Goal: Communication & Community: Answer question/provide support

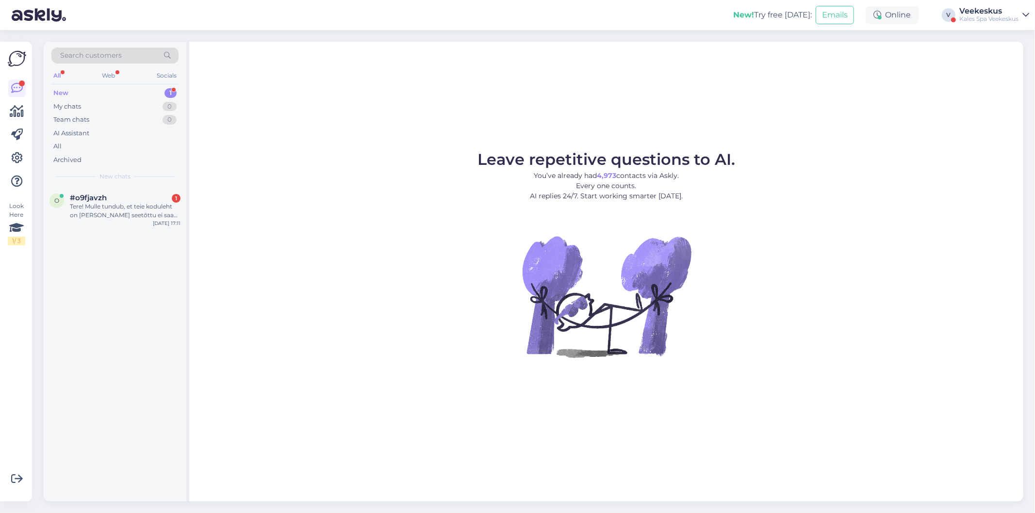
click at [121, 90] on div "New 1" at bounding box center [114, 93] width 127 height 14
click at [131, 204] on div "Tere! Mulle tundub, et teie koduleht on [PERSON_NAME] seetõttu ei saa ma tunnip…" at bounding box center [125, 210] width 111 height 17
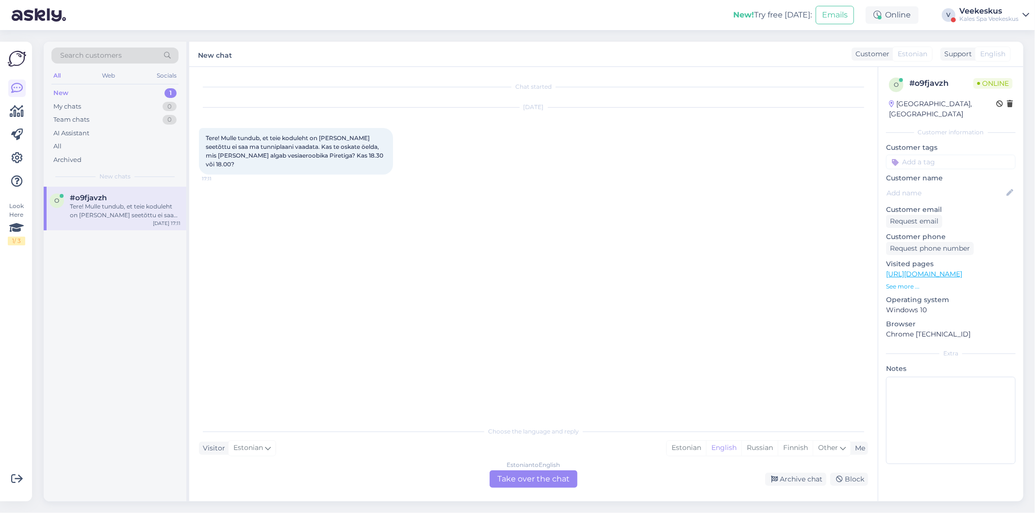
click at [531, 476] on div "Estonian to English Take over the chat" at bounding box center [534, 479] width 88 height 17
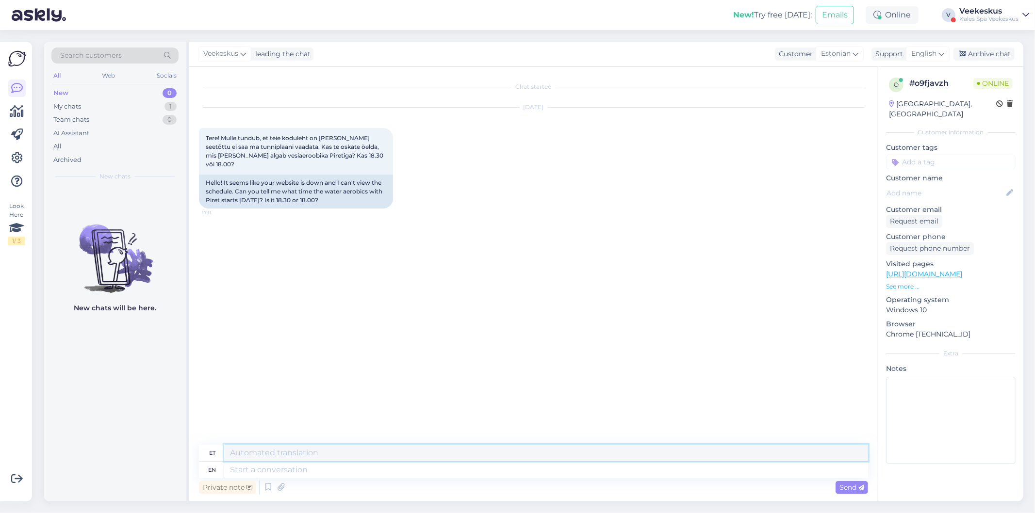
click at [344, 453] on textarea at bounding box center [546, 453] width 644 height 16
type textarea "Tere, [PERSON_NAME] 18.30 on [PERSON_NAME] Piretiga."
click at [850, 491] on span "Send" at bounding box center [851, 487] width 25 height 9
click at [847, 491] on span "Send" at bounding box center [851, 487] width 25 height 9
click at [846, 488] on span "Send" at bounding box center [851, 487] width 25 height 9
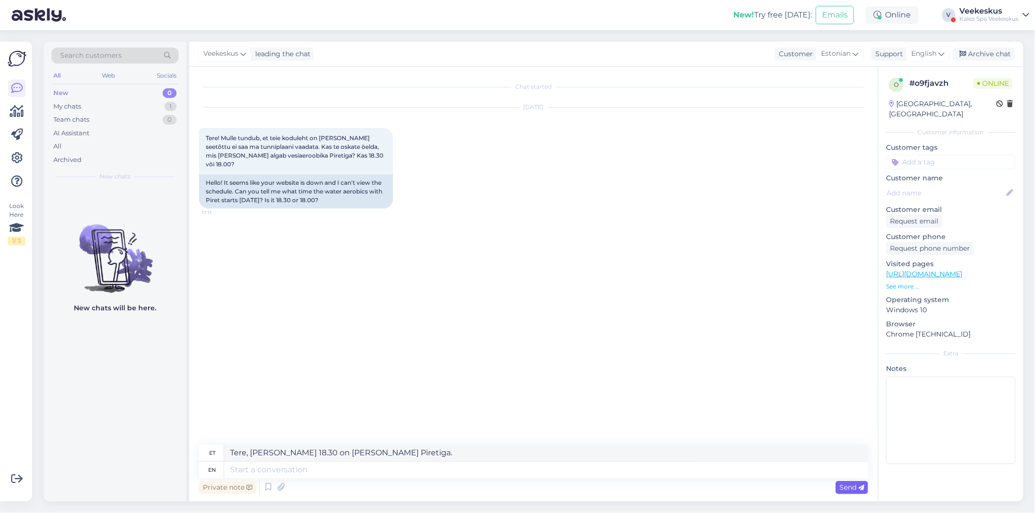
click at [857, 485] on span "Send" at bounding box center [851, 487] width 25 height 9
click at [856, 482] on div "Send" at bounding box center [852, 487] width 33 height 13
click at [854, 478] on div "Private note Send" at bounding box center [533, 487] width 669 height 18
click at [389, 463] on textarea at bounding box center [546, 470] width 644 height 16
type textarea "Tere,"
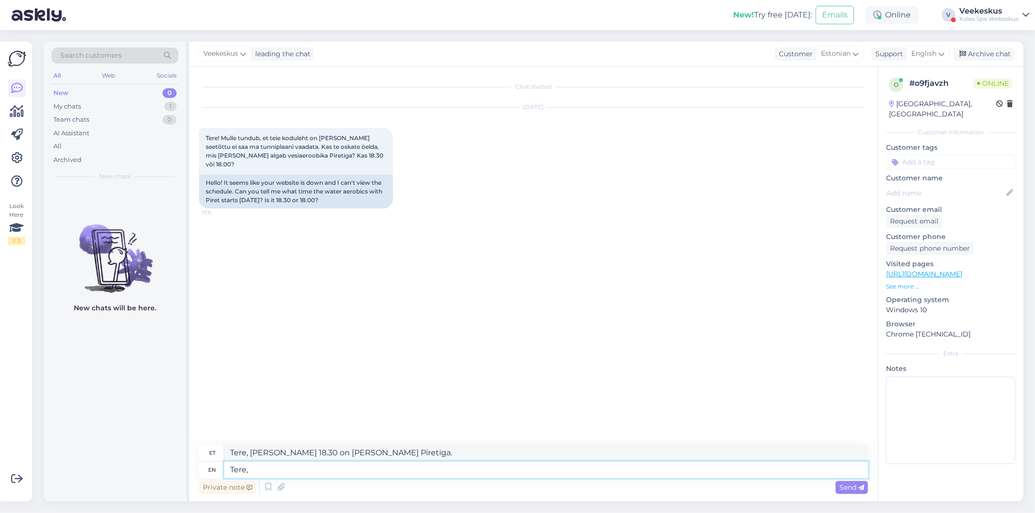
type textarea "Tere,"
type textarea "Tere, k"
type textarea "Tere, [PERSON_NAME]"
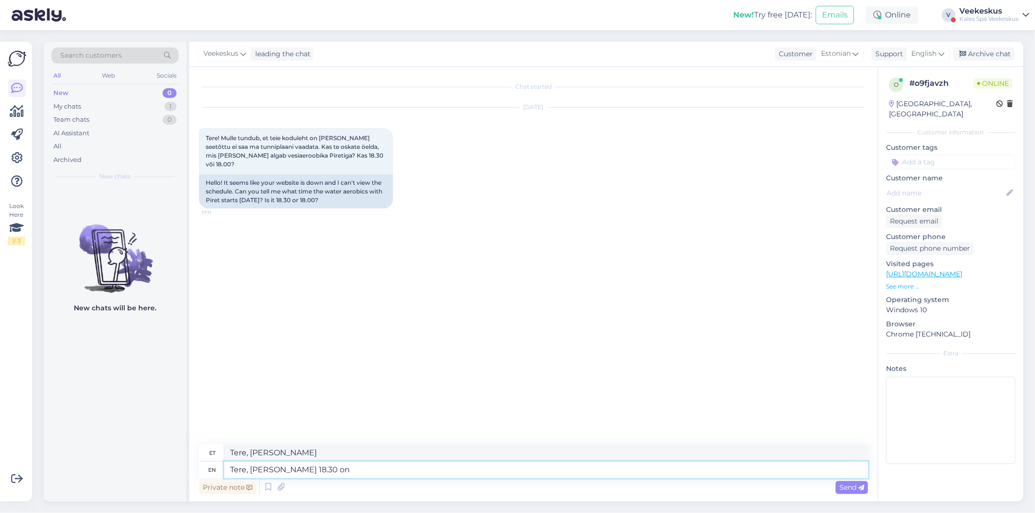
type textarea "Tere, [PERSON_NAME] 18.30 on"
type textarea "Tere, [PERSON_NAME] 18.30"
type textarea "Tere, [PERSON_NAME] 18.30 on [PERSON_NAME]"
type textarea "Tere, [PERSON_NAME] 18.30 [PERSON_NAME]"
type textarea "Tere, [PERSON_NAME] 18.30 on [PERSON_NAME] Piretiga"
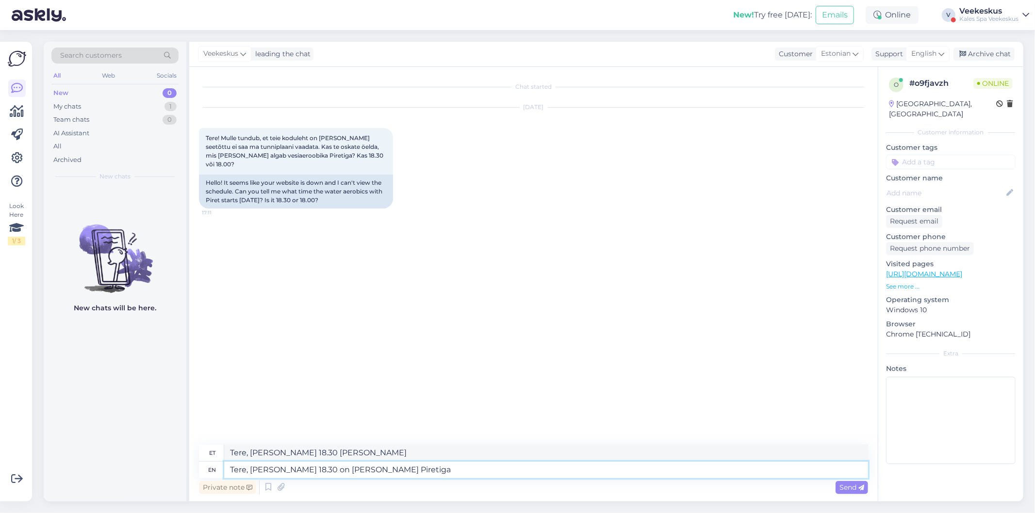
type textarea "Tere, [PERSON_NAME] 18.30 on [PERSON_NAME] Piretiga"
click at [853, 486] on span "Send" at bounding box center [851, 487] width 25 height 9
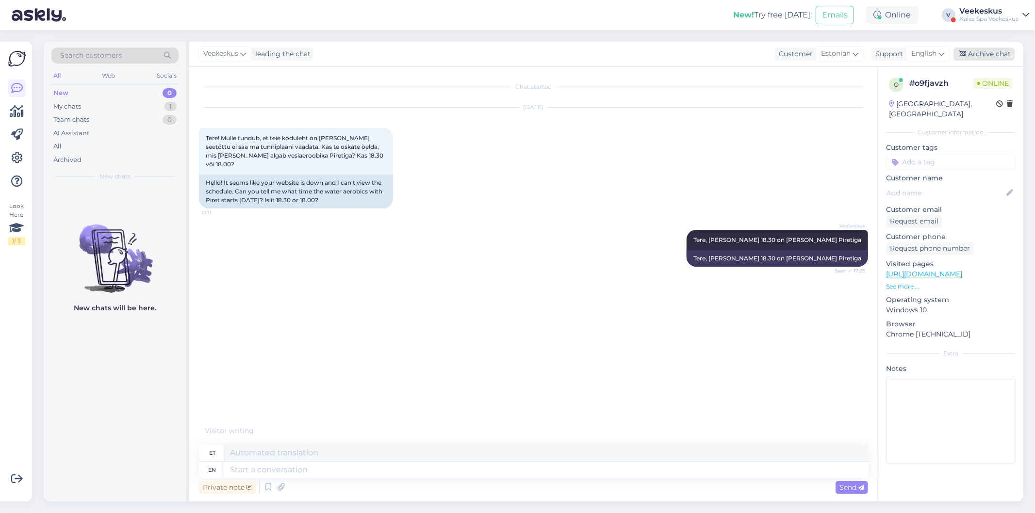
click at [985, 54] on div "Archive chat" at bounding box center [983, 54] width 61 height 13
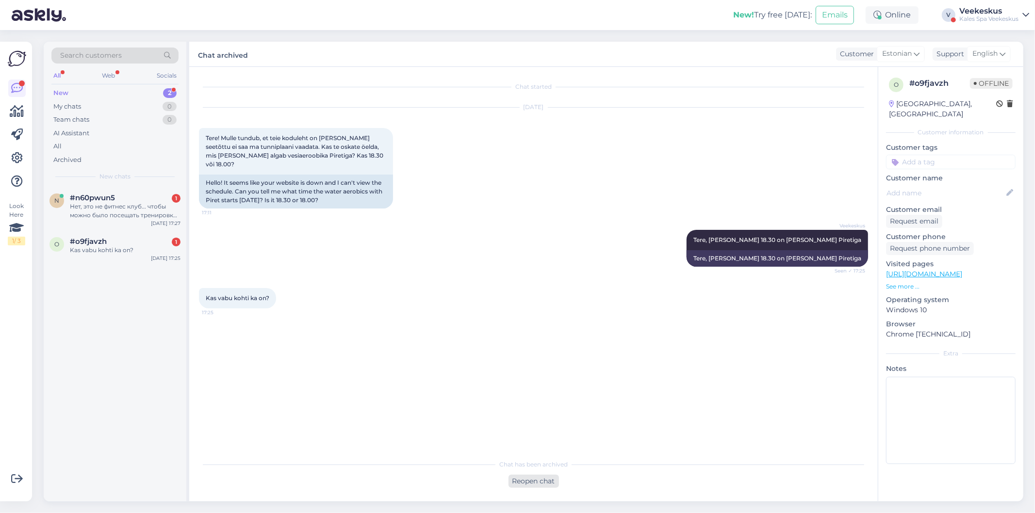
click at [512, 480] on div "Reopen chat" at bounding box center [533, 481] width 50 height 13
click at [288, 472] on div "Estonian to English Take over the chat Archive chat Block" at bounding box center [533, 479] width 669 height 17
click at [531, 480] on div "Estonian to English Take over the chat" at bounding box center [534, 479] width 88 height 17
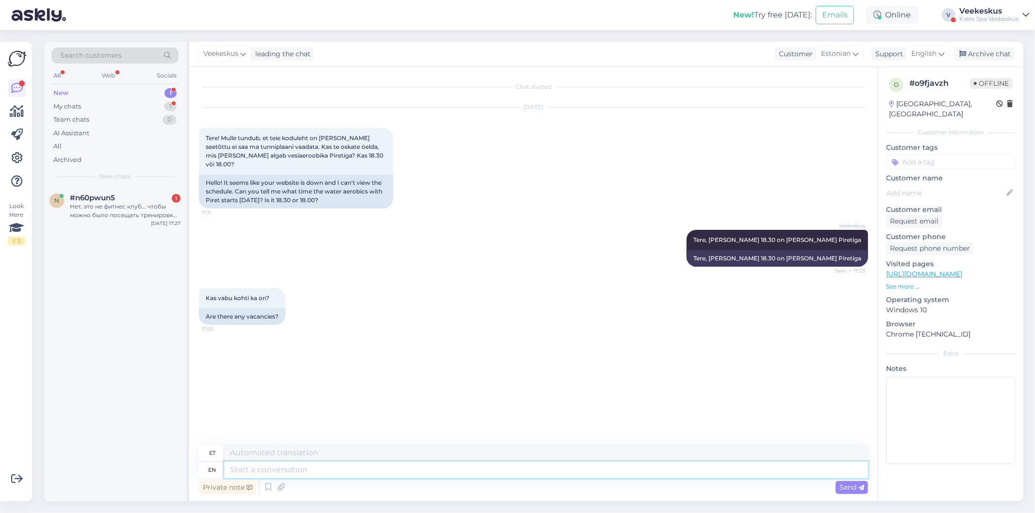
click at [317, 473] on textarea at bounding box center [546, 470] width 644 height 16
type textarea "Hetkel on"
type textarea "Hetkel"
type textarea "Hetkel on"
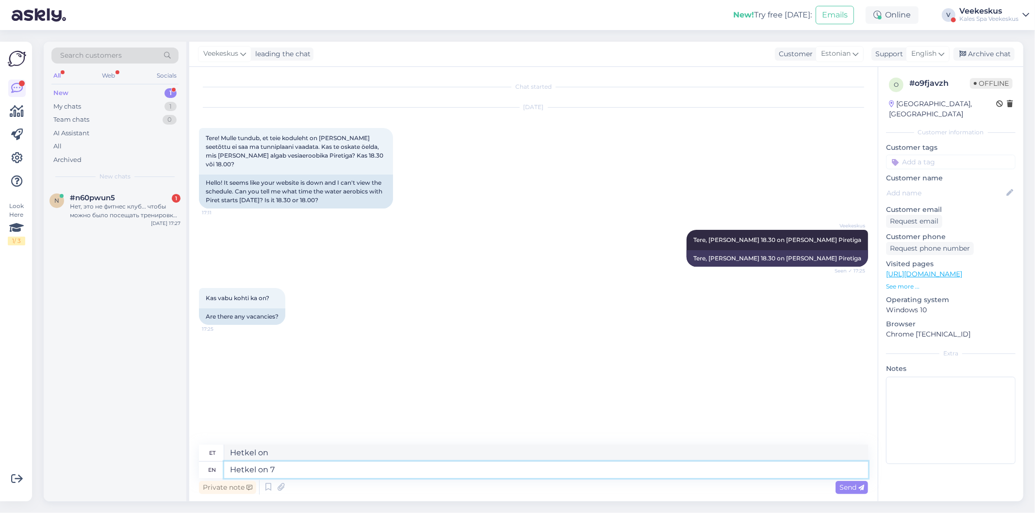
type textarea "Hetkel on 7 v"
type textarea "Hetkel 7. kohal"
type textarea "Hetkel on 7 vaba k"
type textarea "Hetkel 7. vabal"
type textarea "[PERSON_NAME] on 7 vaba kohta"
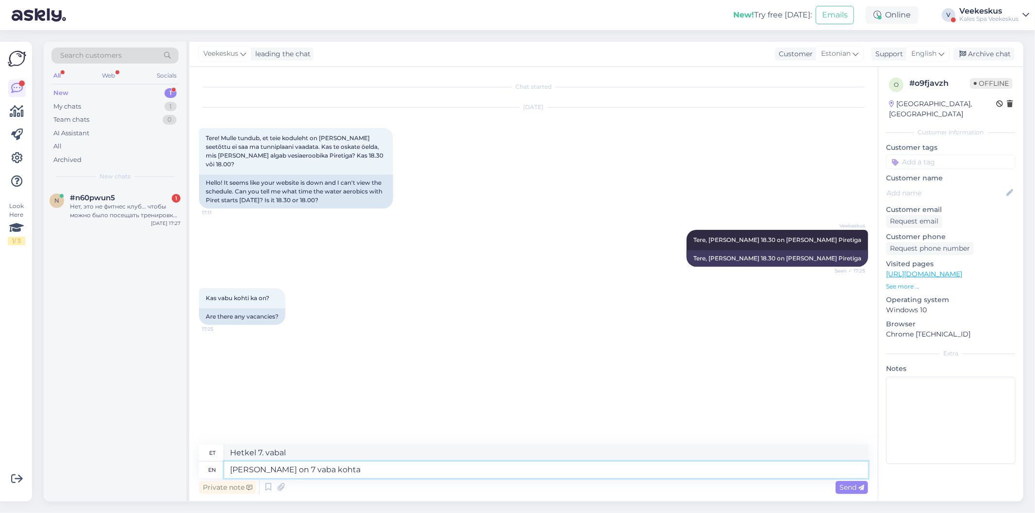
type textarea "[PERSON_NAME] on 7 vaba kohta"
click at [842, 491] on span "Send" at bounding box center [851, 487] width 25 height 9
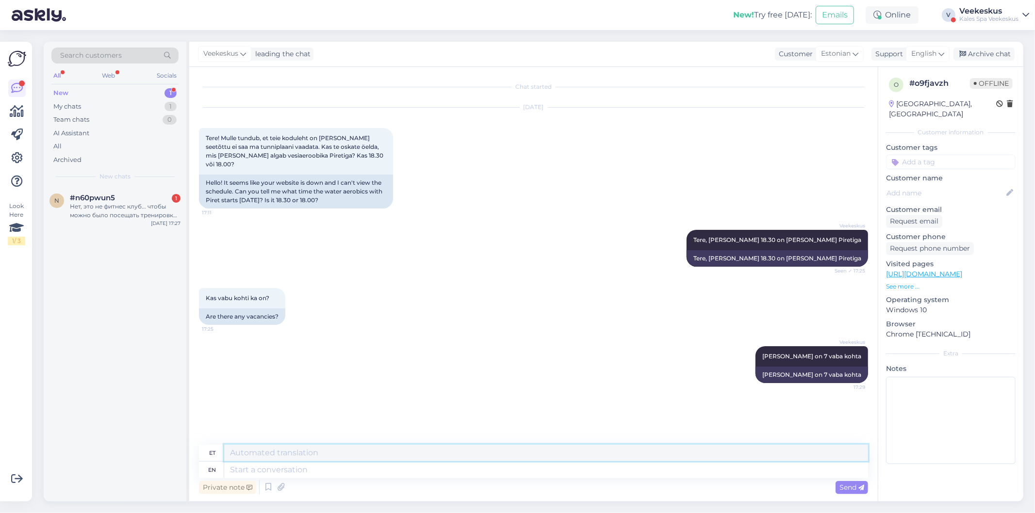
click at [383, 456] on textarea at bounding box center [546, 453] width 644 height 16
click at [110, 197] on span "#n60pwun5" at bounding box center [92, 198] width 45 height 9
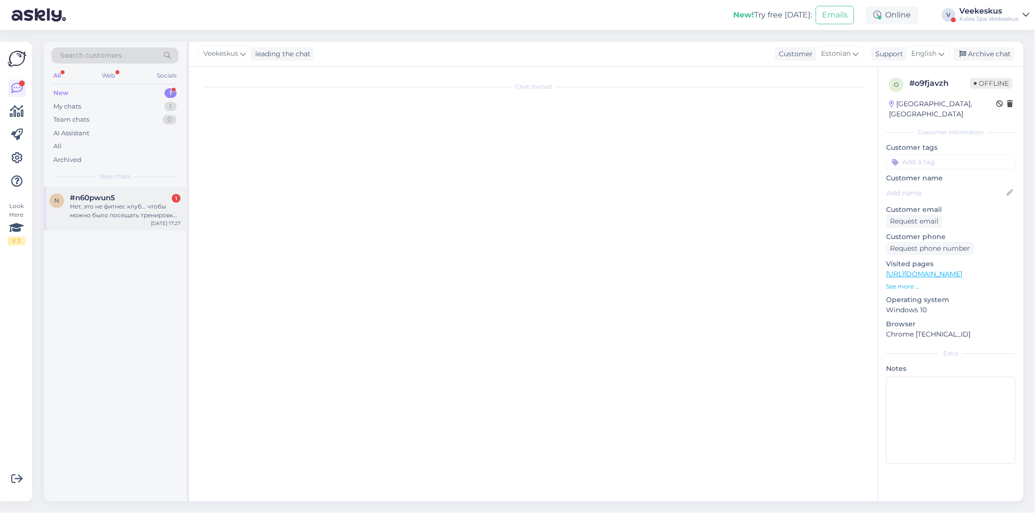
scroll to position [494, 0]
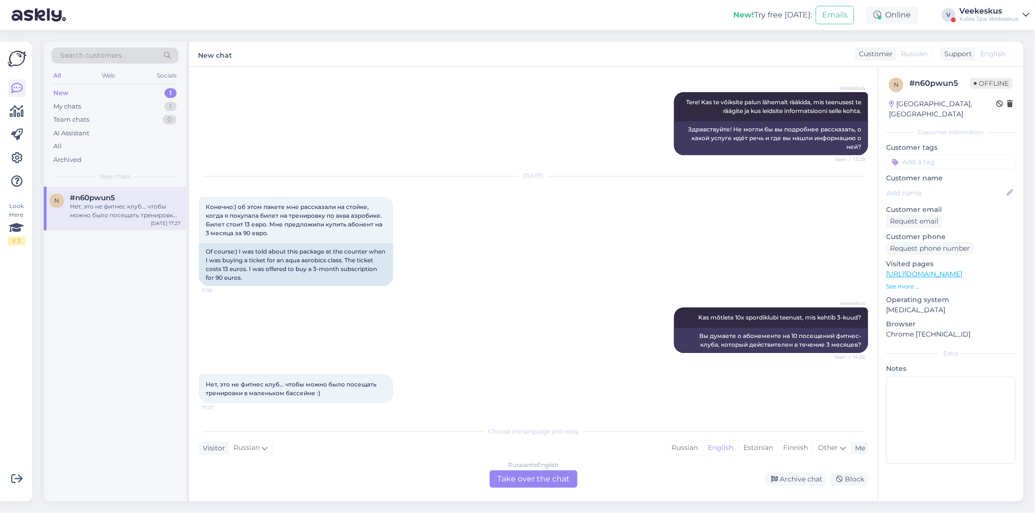
click at [526, 476] on div "Russian to English Take over the chat" at bounding box center [534, 479] width 88 height 17
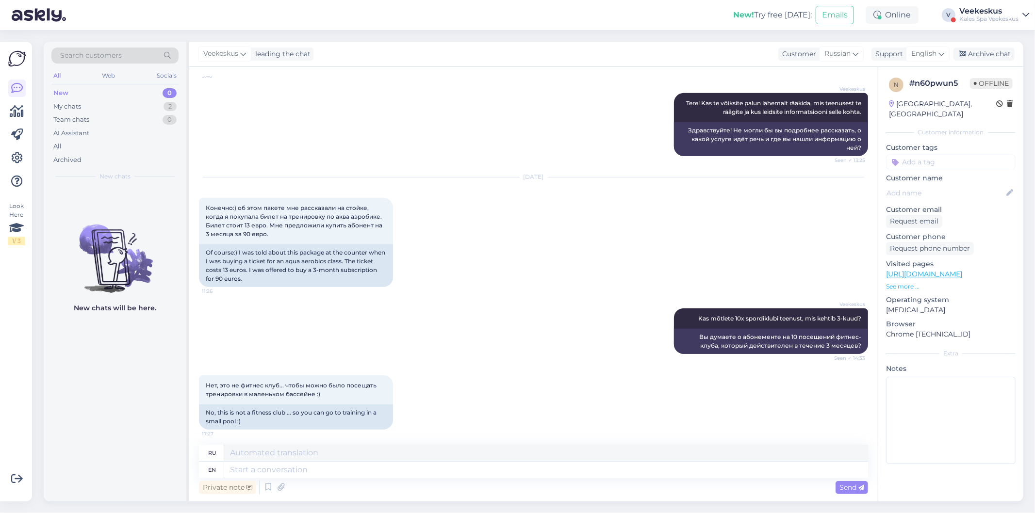
scroll to position [496, 0]
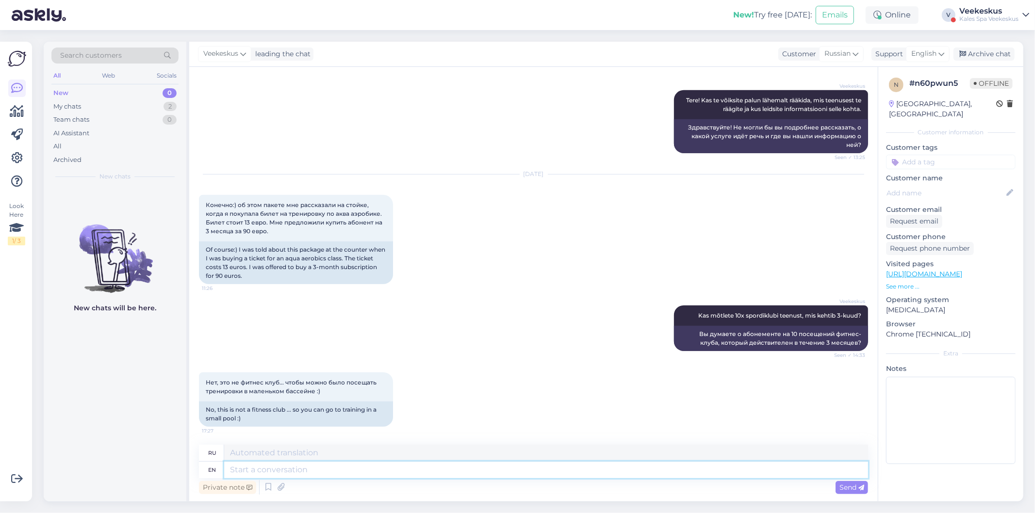
click at [287, 471] on textarea at bounding box center [546, 470] width 644 height 16
type textarea "Hell"
type textarea "Ад"
type textarea "Hello"
type textarea "Привет"
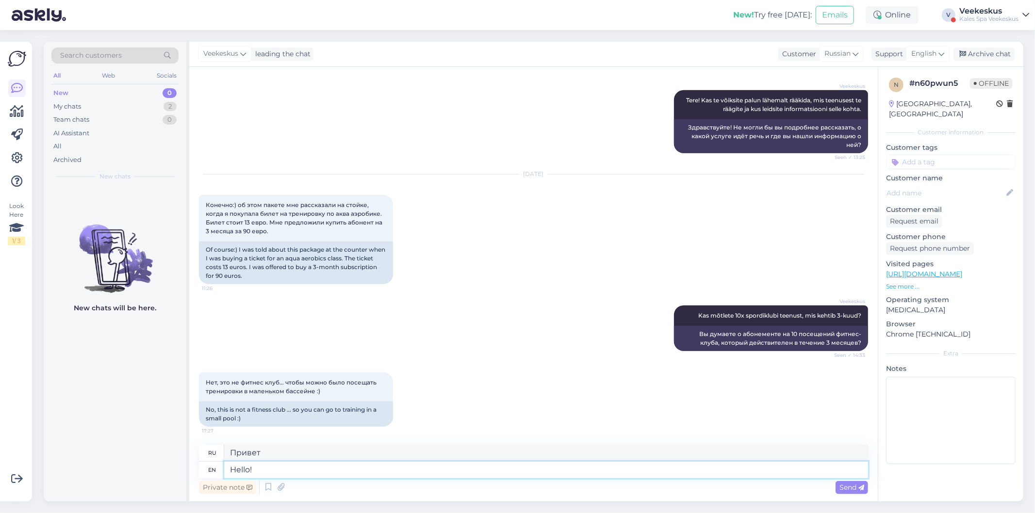
type textarea "Hello!"
type textarea "Привет!"
type textarea "Hello! It"
type textarea "Привет! Это"
type textarea "Hello! It seems i"
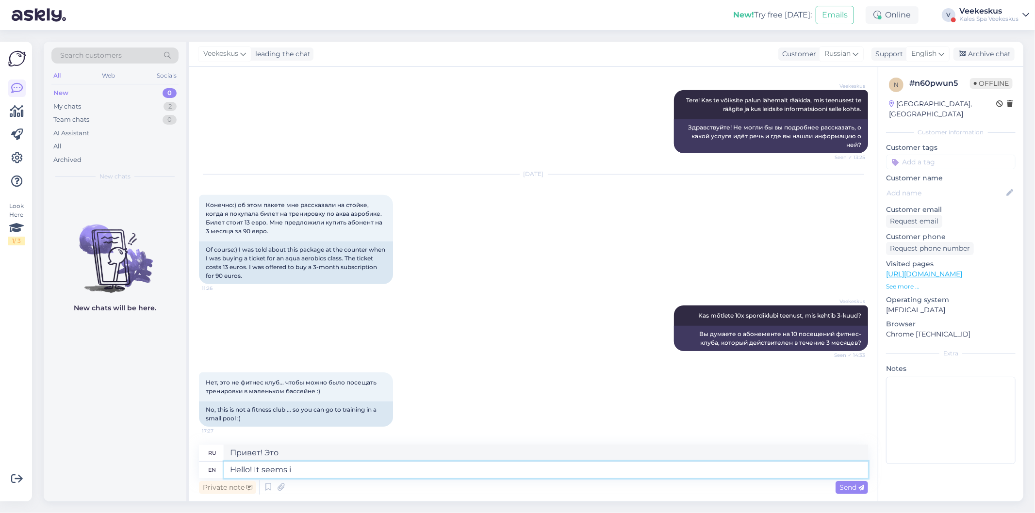
type textarea "Привет! Кажется"
type textarea "Hello! It seems it i"
type textarea "Привет! Кажется, это"
type textarea "Hello! It seems it is s"
type textarea "Привет! Кажется, это так."
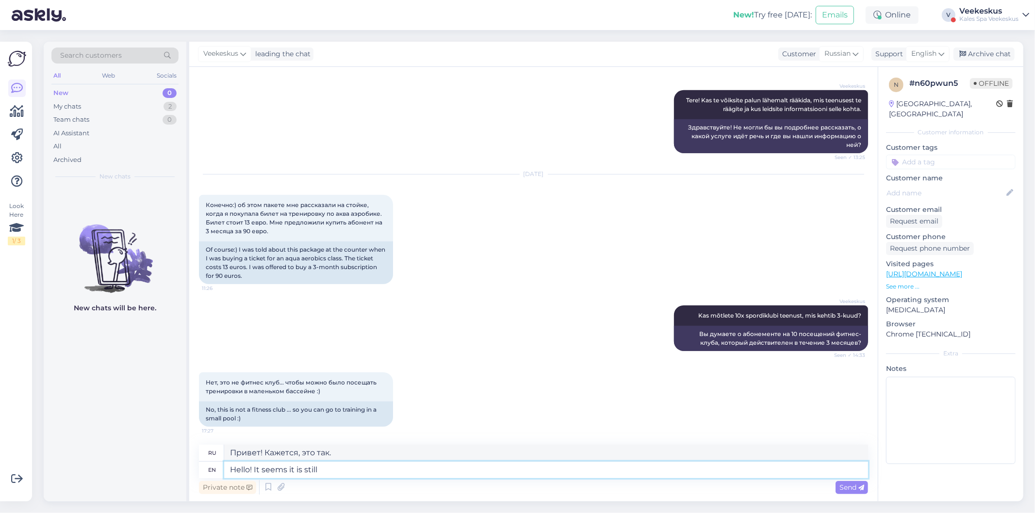
type textarea "Hello! It seems it is still"
type textarea "Привет! Кажется, всё ещё"
type textarea "Hello! It seems it is still the 12"
type textarea "Привет! Кажется, это всё ещё"
type textarea "Hello! It seems it is still the 10"
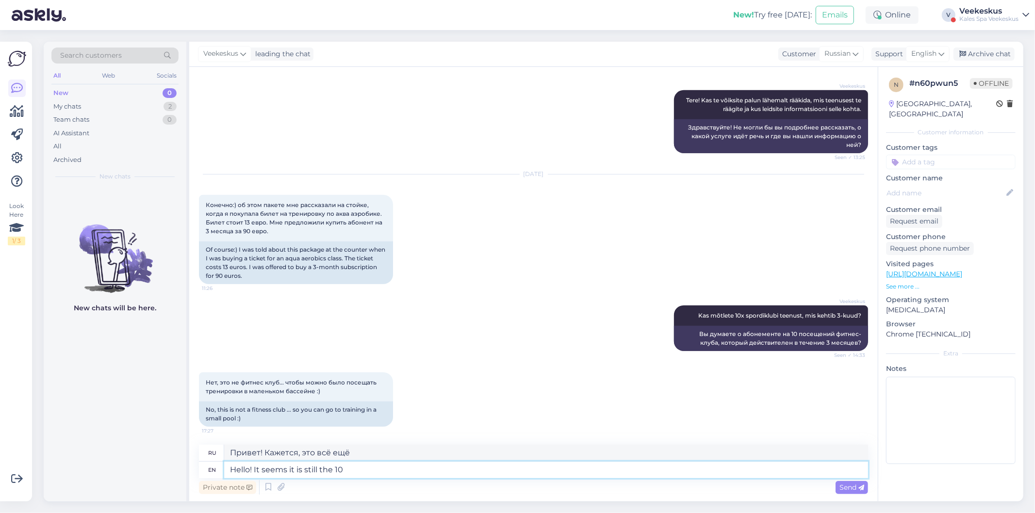
type textarea "Привет! Кажется, это всё ещё 10-й."
type textarea "Hello! It seems it is still the 10 x"
type textarea "Привет! Кажется, это всё ещё 10-кратный"
type textarea "Hello! It seems it is still the 10 x sports c"
type textarea "Привет! Кажется, это всё ещё 10-кратный спорт."
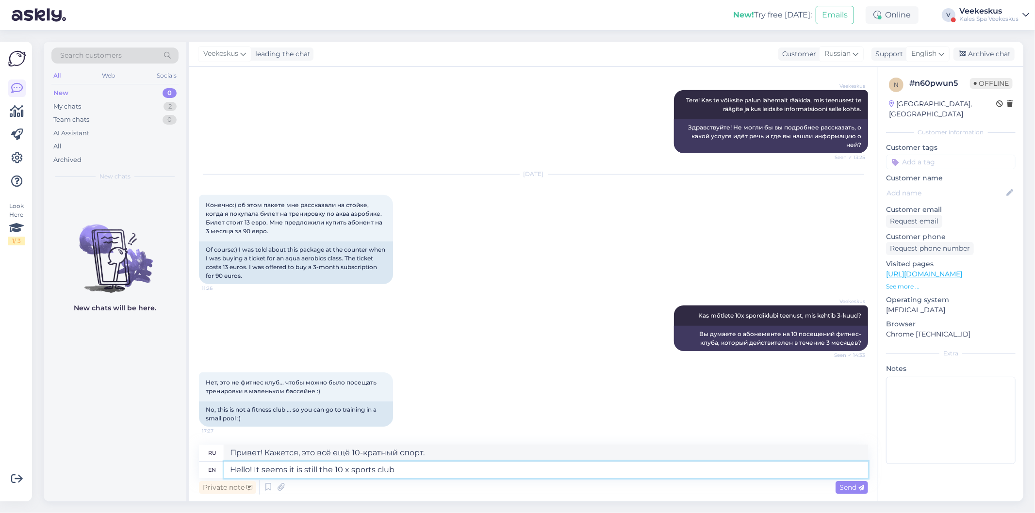
type textarea "Hello! It seems it is still the 10 x sports club p"
type textarea "Привет! Кажется, это всё ещё 10-кратный спортивный клуб."
type textarea "Hello! It seems it is still the 10 x sports club pass,"
type textarea "Привет! Кажется, это всё ещё абонемент на 10 посещений спортклуба."
type textarea "Hello! It seems it is still the 10 x sports club pass, but o"
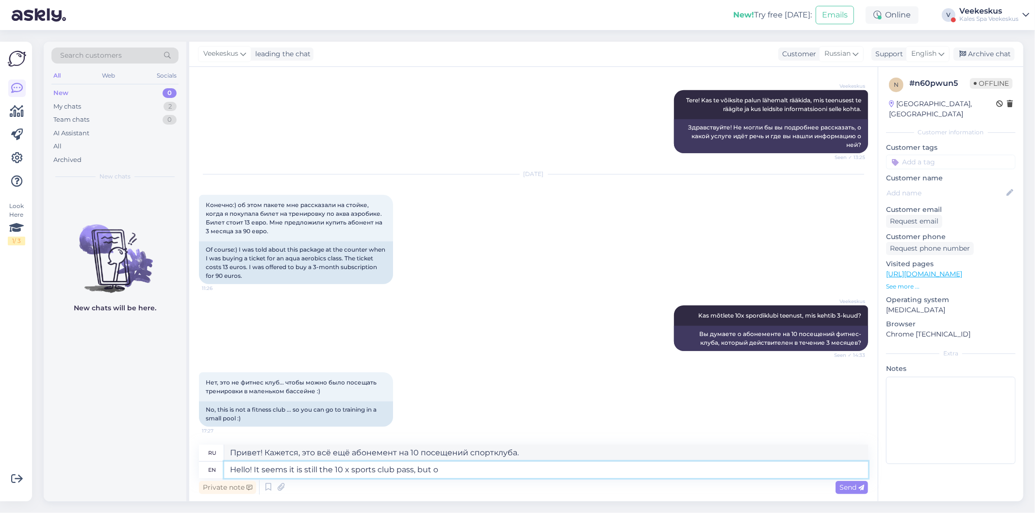
type textarea "Привет! Кажется, это всё ещё абонемент на 10 посещений спортклуба, но"
type textarea "Hello! It seems it is still the 10 x sports club pass, but our"
type textarea "Привет! Кажется, это всё ещё абонемент на 10 посещений спортклуба, но наш"
type textarea "Hello! It seems it is still the 10 x sports club pass, but our colleague e"
type textarea "Здравствуйте! Кажется, это всё ещё абонемент на 10 посещений спортклуба, но наш…"
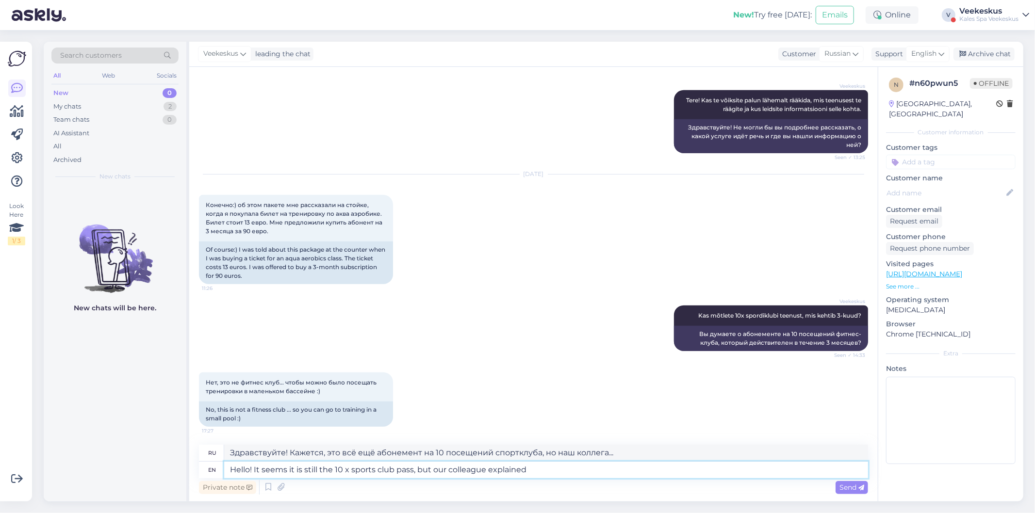
type textarea "Hello! It seems it is still the 10 x sports club pass, but our colleague explai…"
type textarea "Здравствуйте! Кажется, это всё ещё абонемент на 10 посещений спортклуба, но наш…"
type textarea "Hello! It seems it is still the 10 x sports club pass, but our colleague explai…"
type textarea "Здравствуйте! Кажется, это всё ещё абонемент на 10 посещений спортклуба, но наш…"
type textarea "Hello! It seems it is still the 10 x sports club pass, but our colleague explai…"
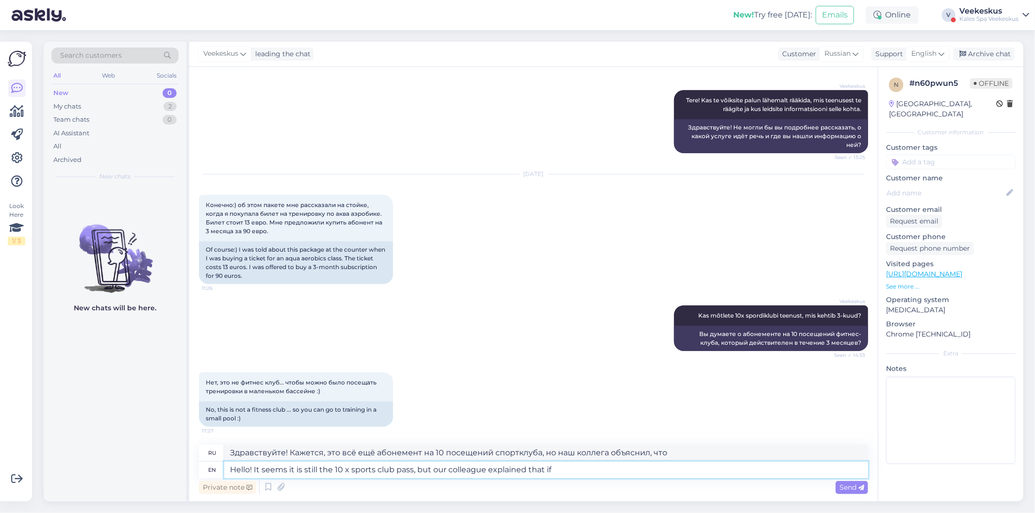
type textarea "Здравствуйте! Кажется, это всё ещё абонемент на 10 посещений спортклуба, но наш…"
type textarea "Hello! It seems it is still the 10 x sports club pass, but our colleague explai…"
type textarea "Здравствуйте! Кажется, это всё ещё абонемент на 10 посещений спортклуба, но наш…"
type textarea "Hello! It seems it is still the 10 x sports club pass, but our colleague explai…"
type textarea "Здравствуйте! Похоже, это всё ещё абонемент на 10 посещений спортклуба, но наш …"
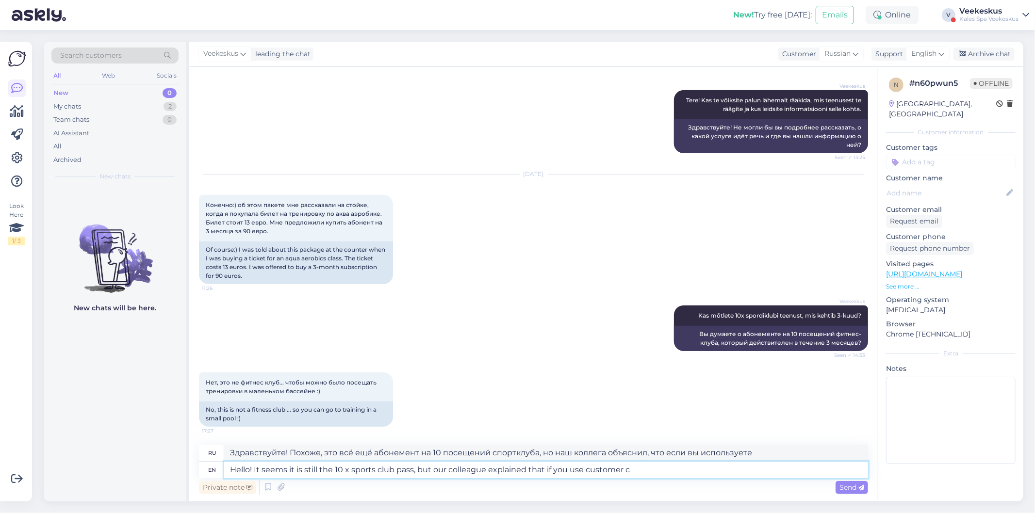
type textarea "Hello! It seems it is still the 10 x sports club pass, but our colleague explai…"
type textarea "Здравствуйте! Похоже, это всё ещё абонемент на 10 спортивных клубов, но наш кол…"
type textarea "Hello! It seems it is still the 10 x sports club pass, but our colleague explai…"
type textarea "Здравствуйте! Похоже, это всё ещё абонемент на 10 посещений спортклуба, но наш …"
type textarea "Hello! It seems it is still the 10 x sports club pass, but our colleague explai…"
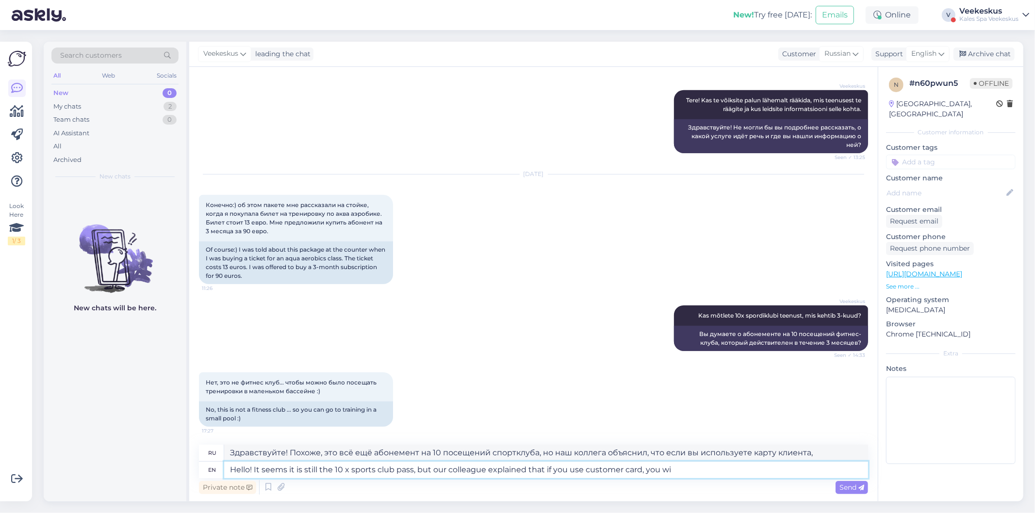
type textarea "Здравствуйте! Похоже, это всё ещё абонемент на 10 посещений спортклуба, но наш …"
type textarea "Hello! It seems it is still the 10 x sports club pass, but our colleague explai…"
type textarea "Здравствуйте! Похоже, это всё ещё абонемент на 10 посещений спортклуба, но наш …"
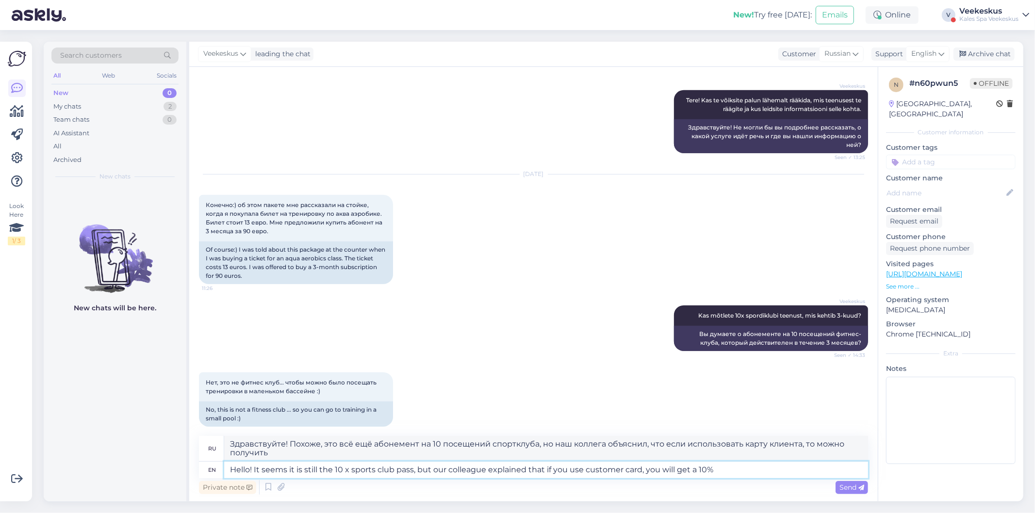
type textarea "Hello! It seems it is still the 10 x sports club pass, but our colleague explai…"
type textarea "Здравствуйте! Похоже, это всё ещё абонемент на 10 посещений спортклуба, но наш …"
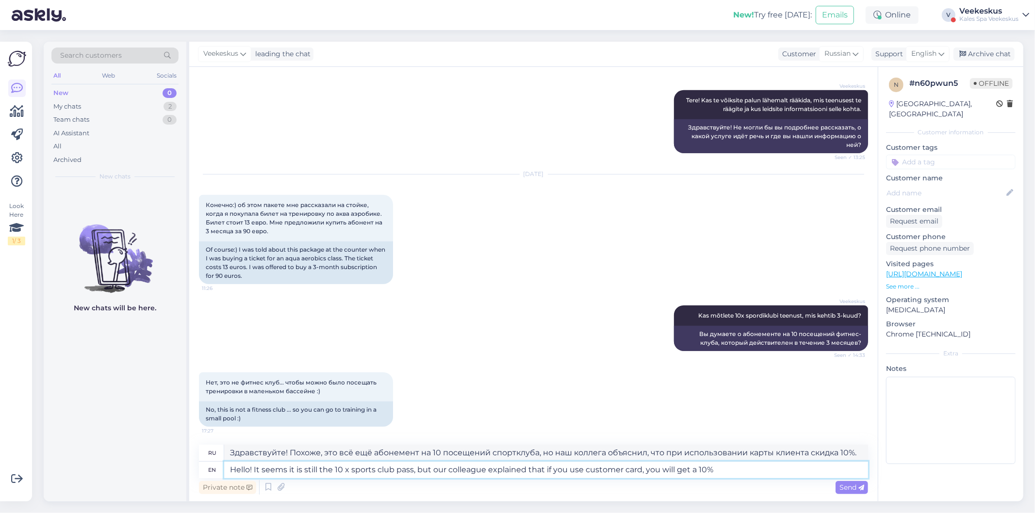
click at [410, 470] on textarea "Hello! It seems it is still the 10 x sports club pass, but our colleague explai…" at bounding box center [546, 470] width 644 height 16
type textarea "Hello! It seems it is still the 10 x sports club pass , but our colleague expla…"
type textarea "Здравствуйте! Похоже, это всё ещё абонемент на 10 посещений спортклуба, но наш …"
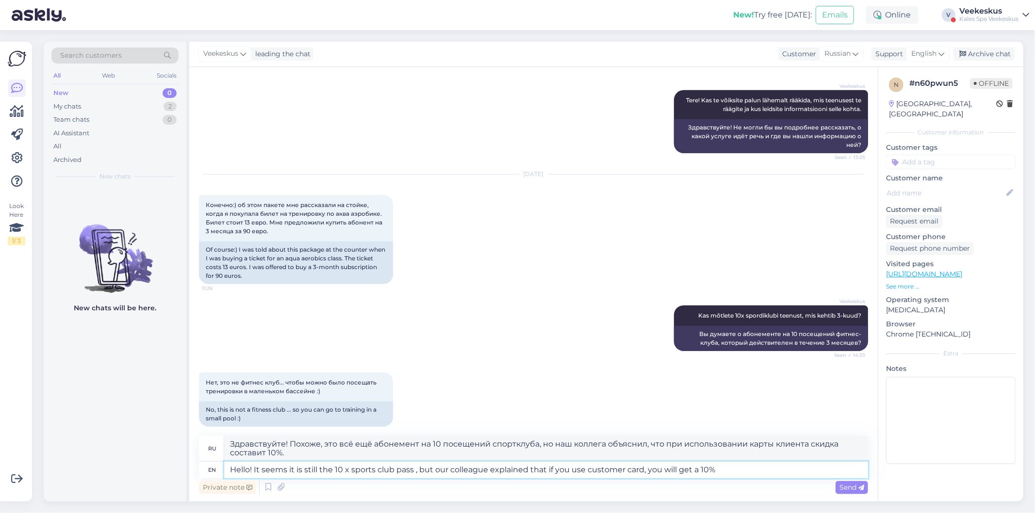
type textarea "Hello! It seems it is still the 10 x sports club pass (, but our colleague expl…"
type textarea "Здравствуйте! Похоже, это всё ещё абонемент на 10 посещений спортклуба (но наш …"
type textarea "Hello! It seems it is still the 10 x sports club pass (fu, but our colleague ex…"
type textarea "Привет! Кажется, это всё ещё абонемент на 10 посещений спортклуба (фу, но наш к…"
type textarea "Hello! It seems it is still the 10 x sports club pass (ful, but our colleague e…"
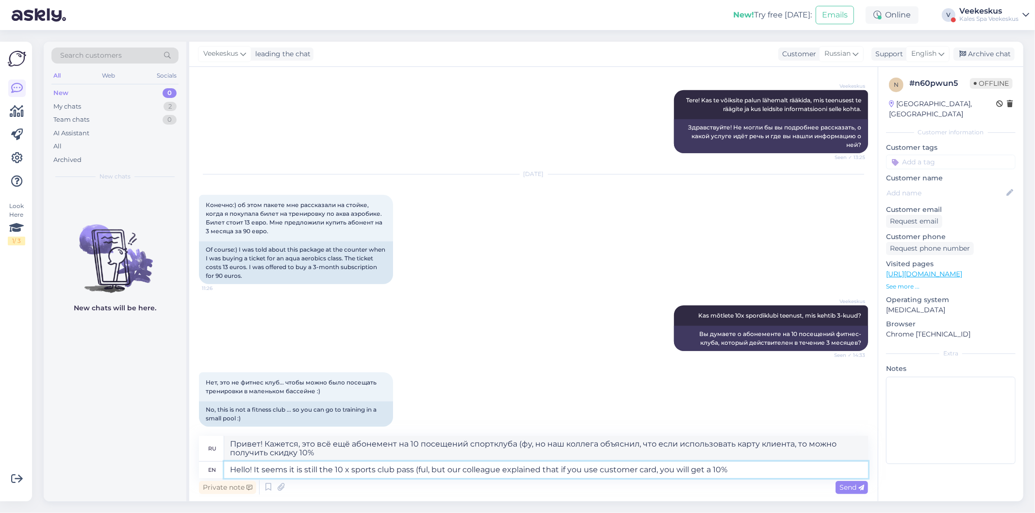
type textarea "Здравствуйте! Кажется, это всё ещё абонемент на 10 посещений спортклуба (но наш…"
type textarea "Hello! It seems it is still the 10 x sports club pass (full , but our colleague…"
type textarea "Здравствуйте! Похоже, это всё ещё абонемент на 10 посещений спортклуба (полный)…"
type textarea "Hello! It seems it is still the 10 x sports club pass (full pri, but our collea…"
type textarea "Здравствуйте! Похоже, это всё ещё абонемент на 10 посещений спортклуба (полная …"
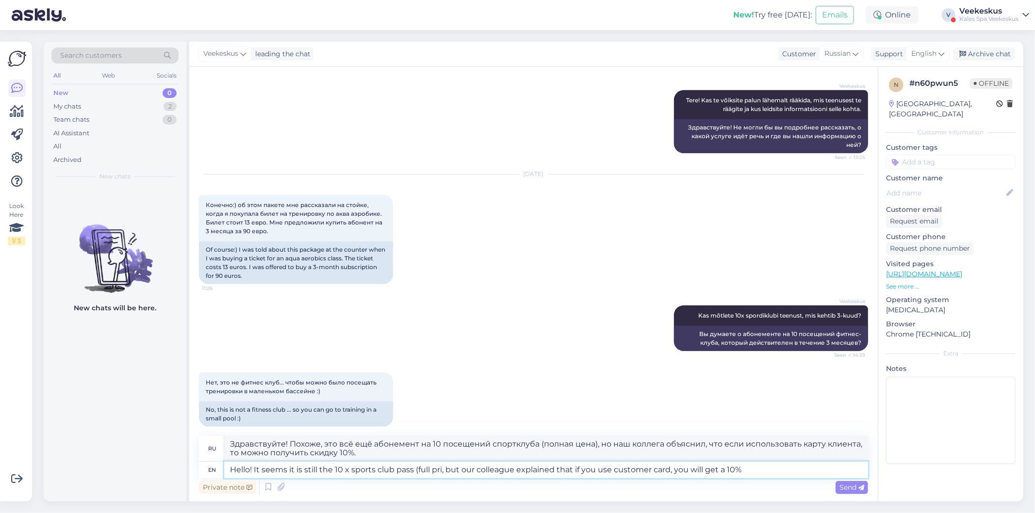
type textarea "Hello! It seems it is still the 10 x sports club pass (full pric, but our colle…"
type textarea "Здравствуйте! Похоже, это всё ещё абонемент на 10 посещений спортклуба (полная …"
type textarea "Hello! It seems it is still the 10 x sports club pass (full price 9, but our co…"
type textarea "Здравствуйте! Похоже, это всё ещё абонемент на 10 посещений спортклуба (полная …"
type textarea "Hello! It seems it is still the 10 x sports club pass (full price 95, but our c…"
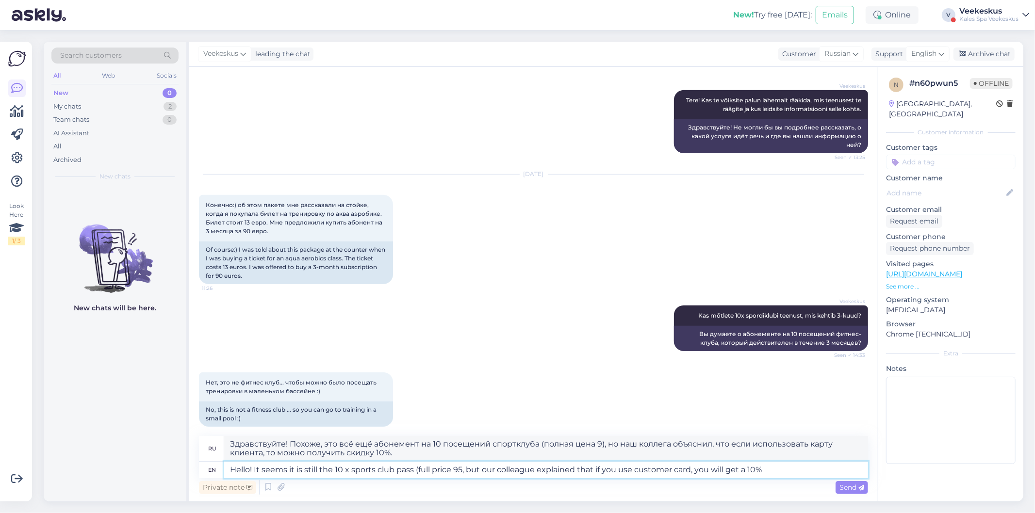
type textarea "Здравствуйте! Похоже, это всё ещё абонемент на 10 посещений спортклуба (полная …"
type textarea "Hello! It seems it is still the 10 x sports club pass (full price 95 , but our …"
type textarea "Здравствуйте! Похоже, это всё ещё абонемент на 10 посещений спортклуба (полная …"
type textarea "Hello! It seems it is still the 10 x sports club pass (full price 95 eur, but o…"
type textarea "Здравствуйте! Похоже, это всё ещё абонемент на 10 посещений спортклуба (полная …"
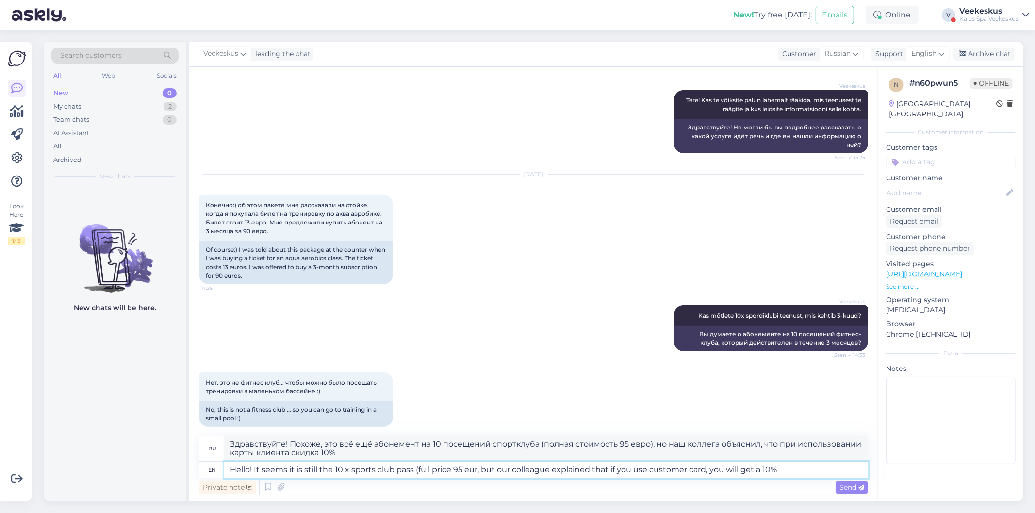
type textarea "Hello! It seems it is still the 10 x sports club pass (full price 95 eur , but …"
type textarea "Здравствуйте! Похоже, это всё ещё абонемент на 10 посещений спортклуба (полная …"
type textarea "Hello! It seems it is still the 10 x sports club pass (full price 95 eur + , bu…"
type textarea "Здравствуйте! Похоже, это всё ещё абонемент на 10 посещений спортклуба (полная …"
type textarea "Hello! It seems it is still the 10 x sports club pass (full price 95 eur + 8 e,…"
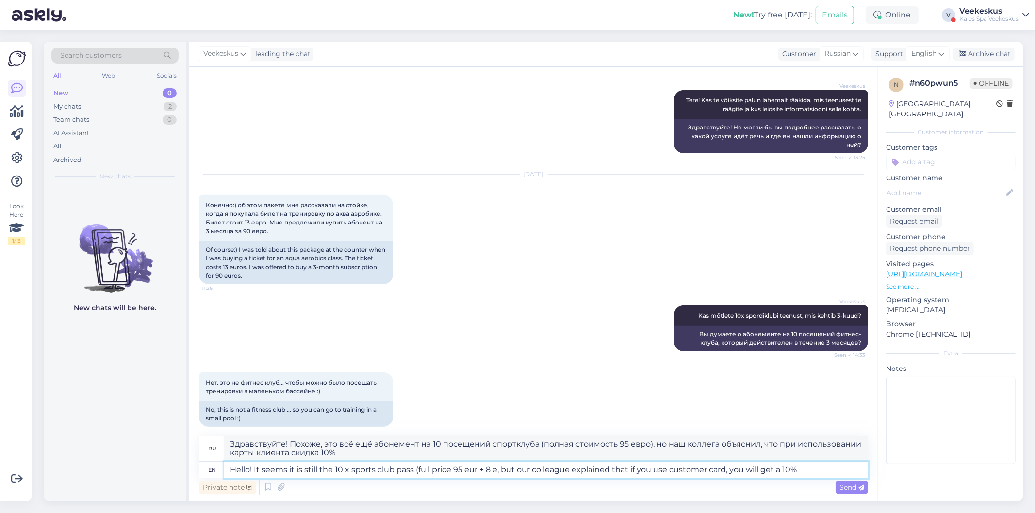
type textarea "Здравствуйте! Похоже, это всё ещё абонемент на 10 посещений спортклуба (полная …"
type textarea "Hello! It seems it is still the 10 x sports club pass (full price 95 eur + 8 eu…"
type textarea "Здравствуйте! Похоже, это всё ещё абонемент на 10 посещений спортклуба (полная …"
type textarea "Hello! It seems it is still the 10 x sports club pass (full price 95 eur + 8 eu…"
type textarea "Здравствуйте! Похоже, это всё ещё абонемент на 10 посещений спортклуба (полная …"
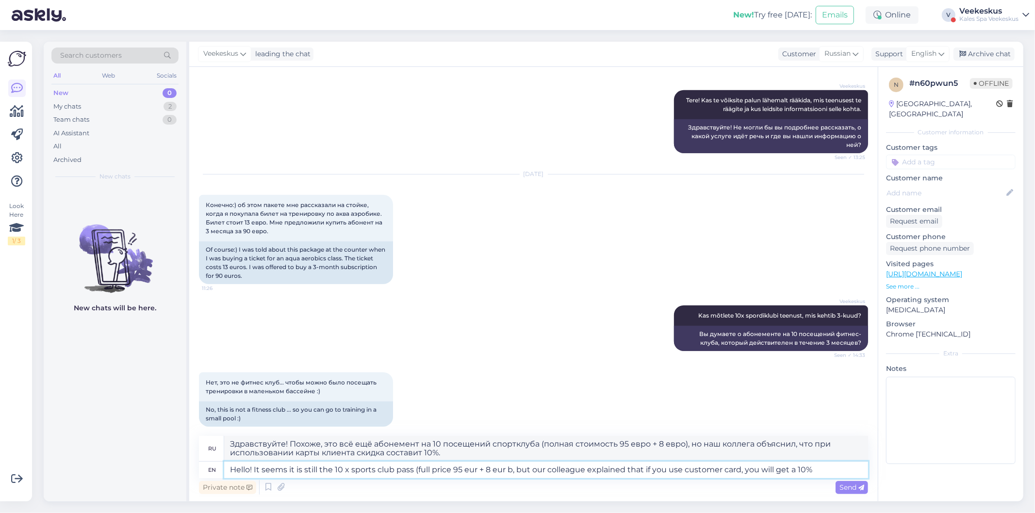
type textarea "Hello! It seems it is still the 10 x sports club pass (full price 95 eur + 8 eu…"
type textarea "Здравствуйте! Похоже, это всё ещё абонемент на 10 посещений спортклуба (полная …"
type textarea "Hello! It seems it is still the 10 x sports club pass (full price 95 eur + 8 eu…"
type textarea "Здравствуйте! Похоже, это всё ещё абонемент на 10 посещений спортклуба (полная …"
type textarea "Hello! It seems it is still the 10 x sports club pass (full price 95 eur + 8 eu…"
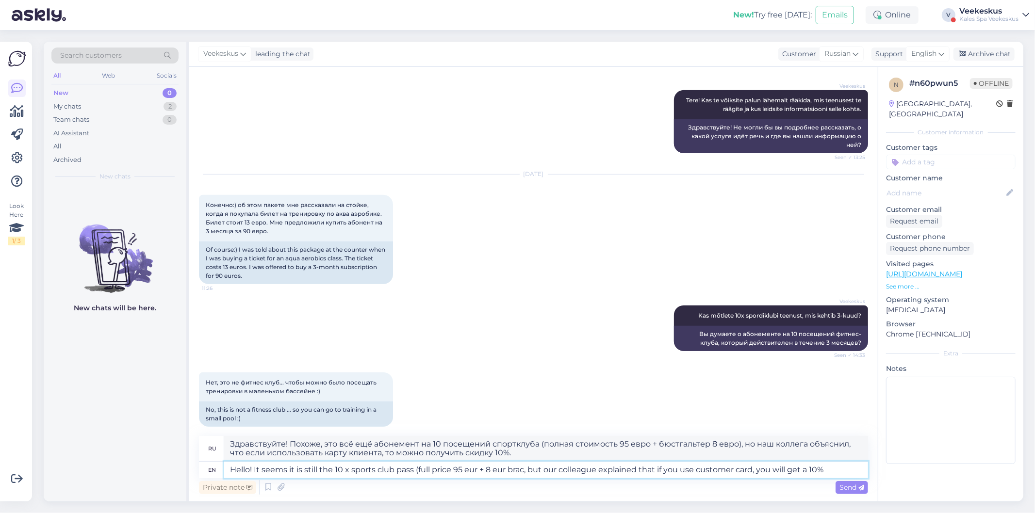
type textarea "Здравствуйте! Похоже, это всё ещё абонемент на 10 посещений спортклуба (полная …"
type textarea "Hello! It seems it is still the 10 x sports club pass (full price 95 eur + 8 eu…"
type textarea "Здравствуйте! Похоже, это всё ещё абонемент на 10 посещений спортклуба (полная …"
type textarea "Hello! It seems it is still the 10 x sports club pass (full price 95 eur + 8 eu…"
type textarea "Здравствуйте! Похоже, это всё ещё абонемент на 10 посещений спортклуба (полная …"
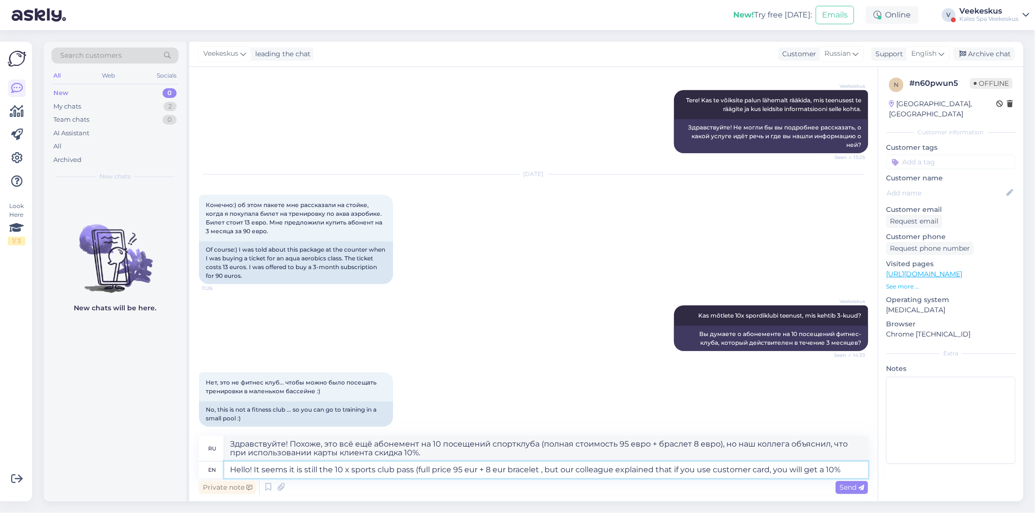
type textarea "Hello! It seems it is still the 10 x sports club pass (full price 95 eur + 8 eu…"
type textarea "Здравствуйте! Похоже, это всё ещё абонемент на 10 посещений спортклуба (полная …"
type textarea "Hello! It seems it is still the 10 x sports club pass (full price 95 eur + 8 eu…"
type textarea "Здравствуйте! Похоже, это всё ещё абонемент на 10 посещений спортклуба (полная …"
type textarea "Hello! It seems it is still the 10 x sports club pass (full price 95 eur + 8 eu…"
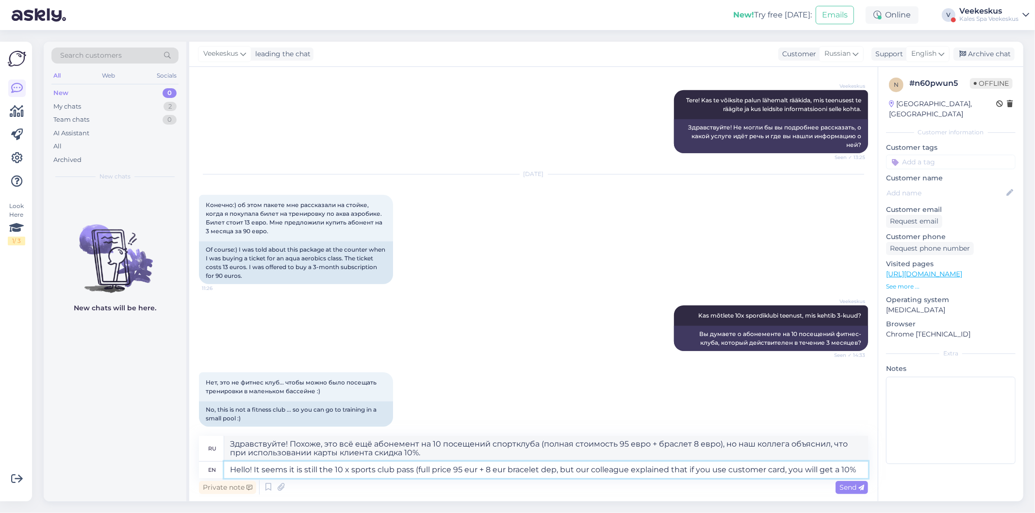
type textarea "Здравствуйте! Похоже, это всё ещё абонемент на 10 посещений спортклуба (полная …"
type textarea "Hello! It seems it is still the 10 x sports club pass (full price 95 eur + 8 eu…"
type textarea "Здравствуйте! Похоже, это всё ещё абонемент на 10 билетов в спортклуб (полная с…"
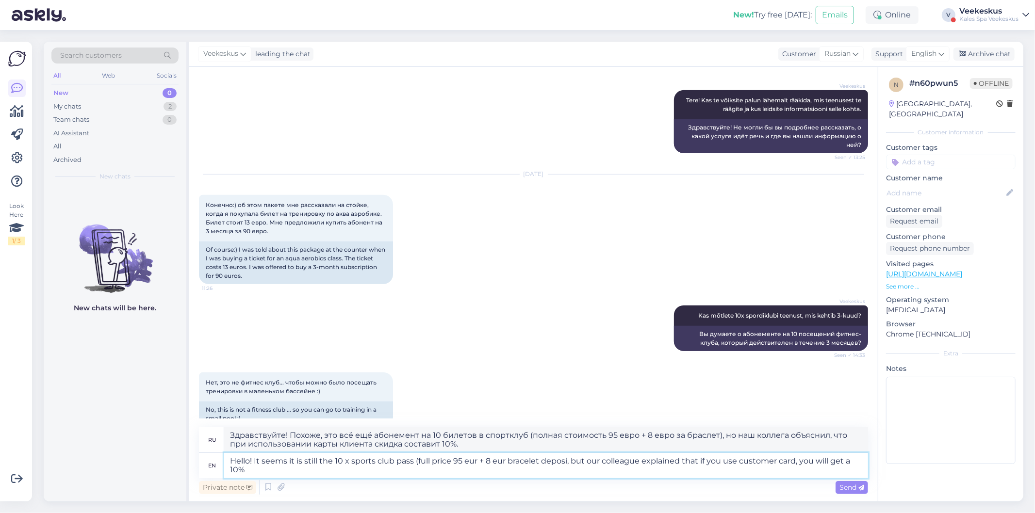
type textarea "Hello! It seems it is still the 10 x sports club pass (full price 95 eur + 8 eu…"
type textarea "Здравствуйте! Похоже, это всё ещё абонемент на 10 посещений спортклуба (полная …"
type textarea "Hello! It seems it is still the 10 x sports club pass (full price 95 eur + 8 eu…"
type textarea "Здравствуйте! Похоже, это всё ещё абонемент на 10 посещений спортклуба (полная …"
click at [251, 474] on textarea "Hello! It seems it is still the 10 x sports club pass (full price 95 eur + 8 eu…" at bounding box center [546, 465] width 644 height 25
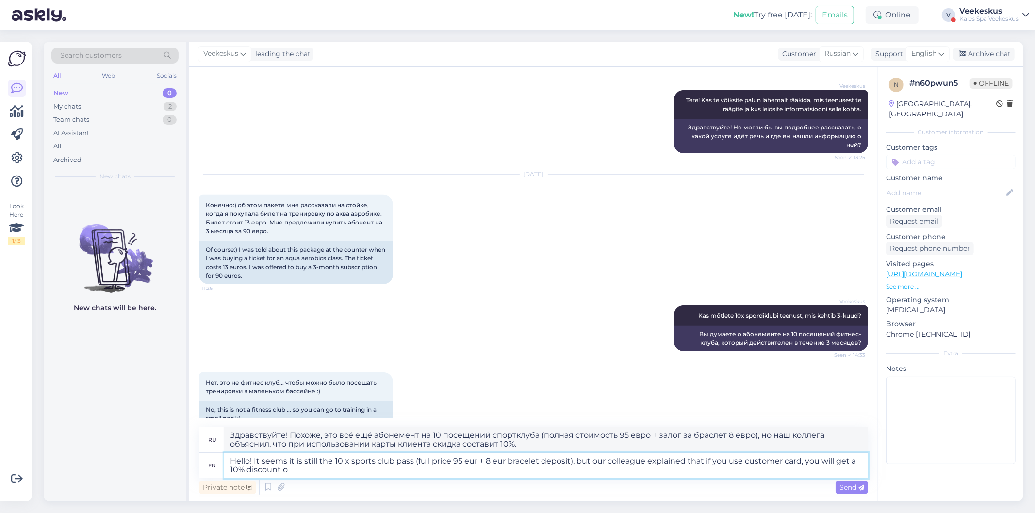
type textarea "Hello! It seems it is still the 10 x sports club pass (full price 95 eur + 8 eu…"
type textarea "Здравствуйте! Похоже, это всё ещё абонемент на 10 посещений спортклуба (полная …"
type textarea "Hello! It seems it is still the 10 x sports club pass (full price 95 eur + 8 eu…"
type textarea "Здравствуйте! Похоже, это всё ещё абонемент на 10 посещений спортклуба (полная …"
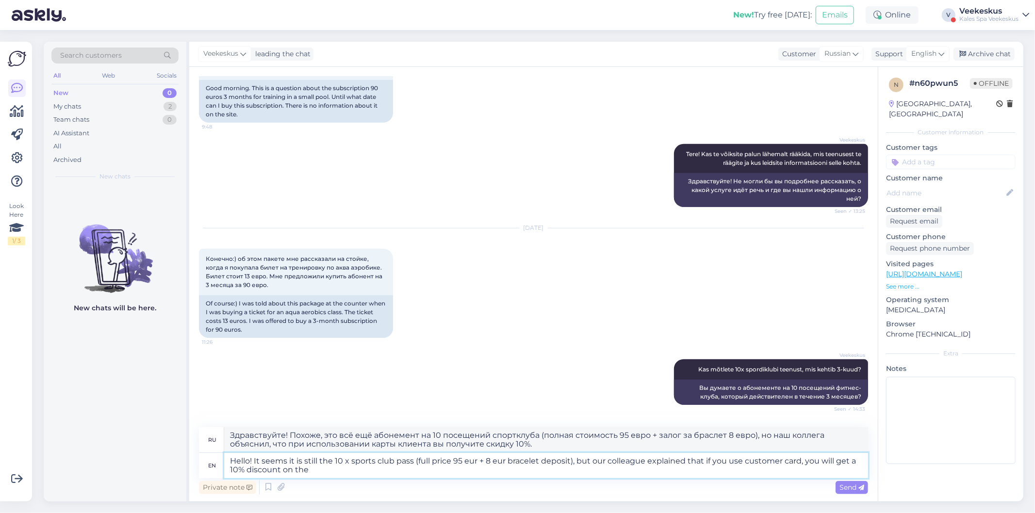
scroll to position [513, 0]
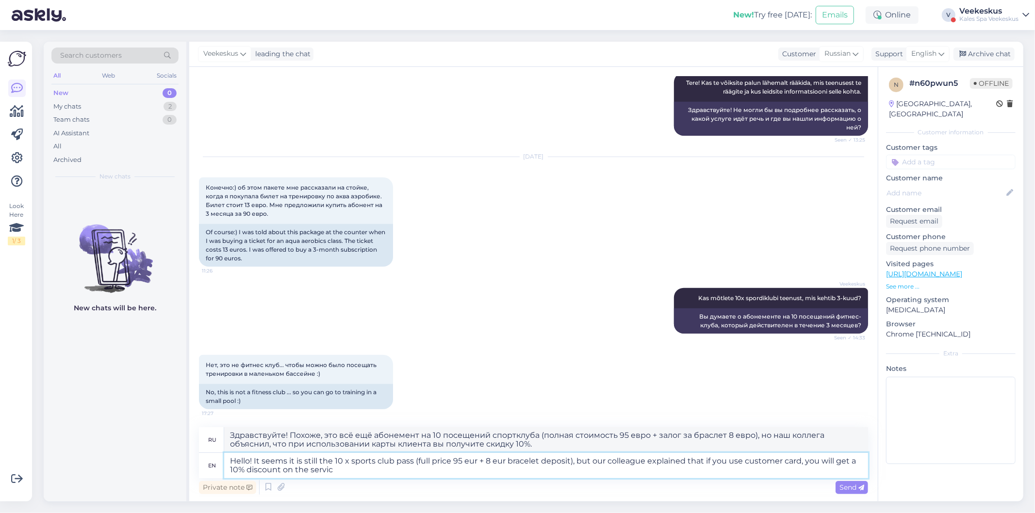
type textarea "Hello! It seems it is still the 10 x sports club pass (full price 95 eur + 8 eu…"
type textarea "Здравствуйте! Похоже, это всё ещё абонемент на 10 посещений спортклуба (полная …"
type textarea "Hello! It seems it is still the 10 x sports club pass (full price 95 eur + 8 eu…"
type textarea "Здравствуйте! Похоже, это всё ещё абонемент на 10 посещений спортклуба (полная …"
type textarea "Hello! It seems it is still the 10 x sports club pass (full price 95 eur + 8 eu…"
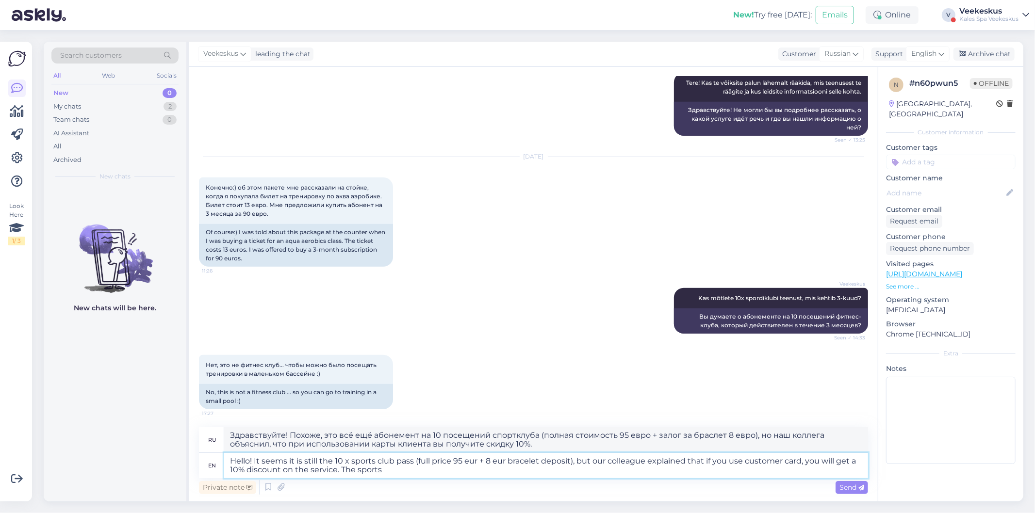
type textarea "Здравствуйте! Похоже, это всё ещё абонемент на 10 посещений спортклуба (полная …"
type textarea "Hello! It seems it is still the 10 x sports club pass (full price 95 eur + 8 eu…"
type textarea "Здравствуйте! Похоже, это всё ещё абонемент на 10 посещений спортклуба (полная …"
type textarea "Hello! It seems it is still the 10 x sports club pass (full price 95 eur + 8 eu…"
type textarea "Здравствуйте! Похоже, это всё ещё абонемент на 10 посещений спортклуба (полная …"
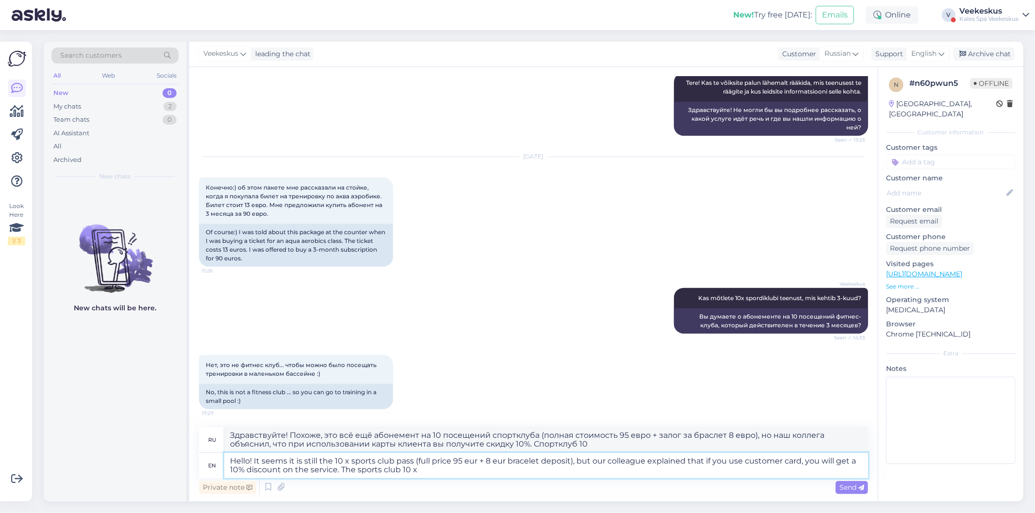
type textarea "Hello! It seems it is still the 10 x sports club pass (full price 95 eur + 8 eu…"
type textarea "Здравствуйте! Похоже, это всё ещё абонемент на 10 посещений спортклуба (полная …"
type textarea "Hello! It seems it is still the 10 x sports club pass (full price 95 eur + 8 eu…"
type textarea "Здравствуйте! Похоже, это всё ещё абонемент на 10 посещений спортклуба (полная …"
type textarea "Hello! It seems it is still the 10 x sports club pass (full price 95 eur + 8 eu…"
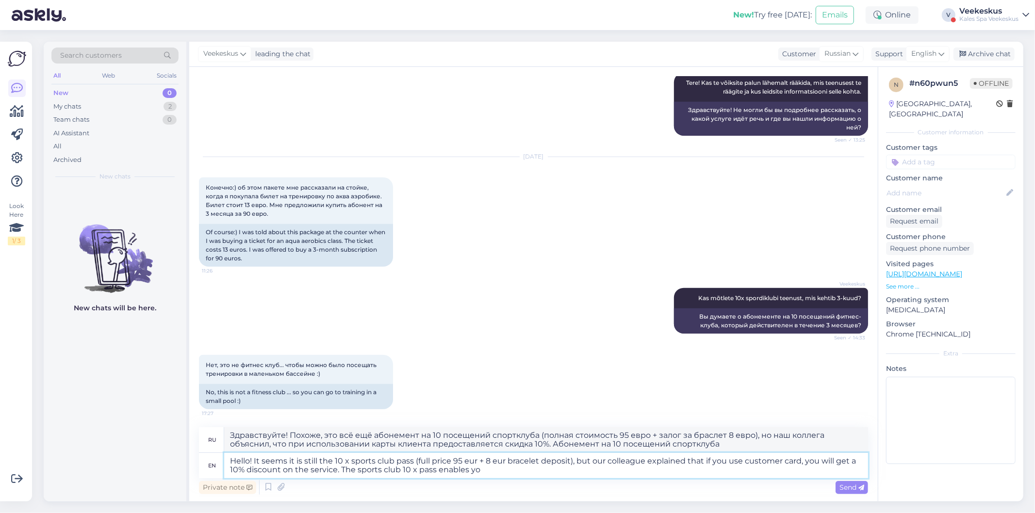
type textarea "Здравствуйте! Похоже, это всё ещё абонемент на 10 посещений спортклуба (полная …"
type textarea "Hello! It seems it is still the 10 x sports club pass (full price 95 eur + 8 eu…"
type textarea "Здравствуйте! Похоже, это всё ещё абонемент на 10 посещений спортклуба (полная …"
type textarea "Hello! It seems it is still the 10 x sports club pass (full price 95 eur + 8 eu…"
type textarea "Здравствуйте! Похоже, это всё ещё абонемент на 10 посещений спортклуба (полная …"
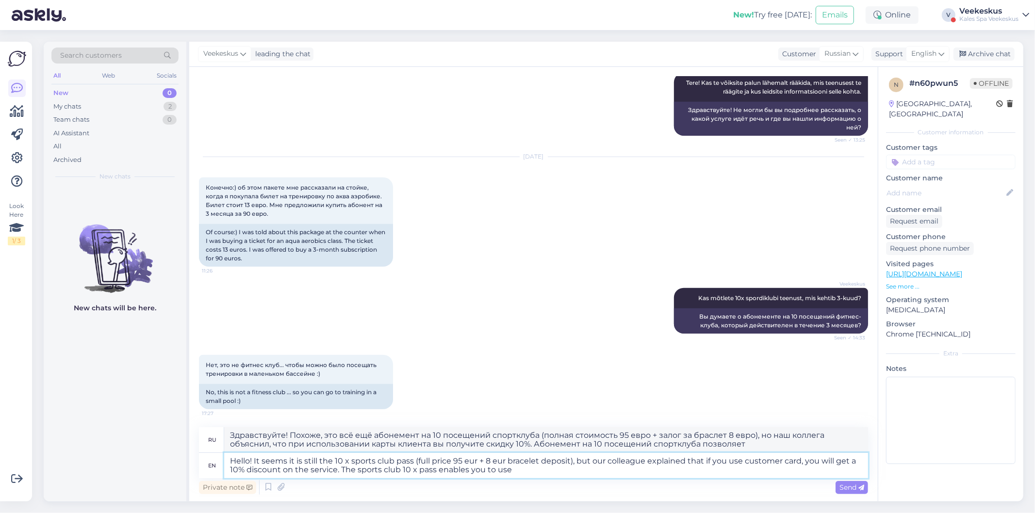
type textarea "Hello! It seems it is still the 10 x sports club pass (full price 95 eur + 8 eu…"
type textarea "Здравствуйте! Похоже, это всё ещё абонемент на 10 посещений спортклуба (полная …"
type textarea "Hello! It seems it is still the 10 x sports club pass (full price 95 eur + 8 eu…"
type textarea "Здравствуйте! Похоже, это всё ещё абонемент на 10 посещений спортклуба (полная …"
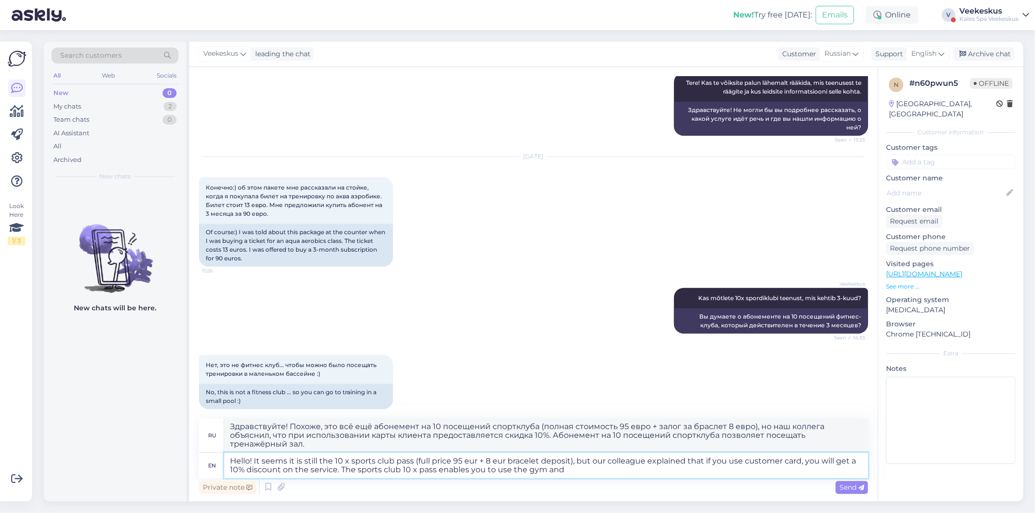
type textarea "Hello! It seems it is still the 10 x sports club pass (full price 95 eur + 8 eu…"
type textarea "Здравствуйте! Похоже, это всё ещё абонемент на 10 посещений спортклуба (полная …"
type textarea "Hello! It seems it is still the 10 x sports club pass (full price 95 eur + 8 eu…"
type textarea "Здравствуйте! Похоже, это всё ещё абонемент на 10 посещений спортклуба (полная …"
type textarea "Hello! It seems it is still the 10 x sports club pass (full price 95 eur + 8 eu…"
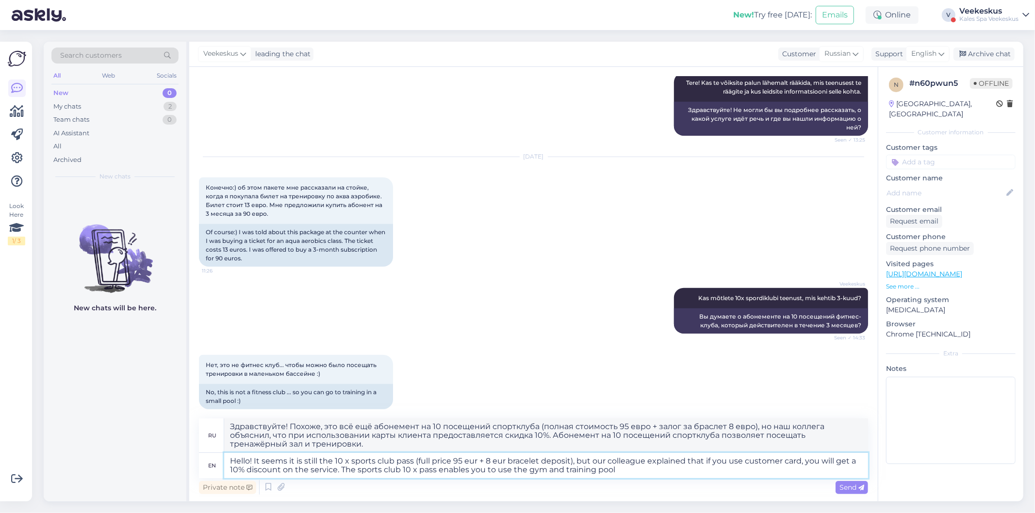
type textarea "Здравствуйте! Похоже, это всё ещё абонемент на 10 посещений спортклуба (полная …"
type textarea "Hello! It seems it is still the 10 x sports club pass (full price 95 eur + 8 eu…"
type textarea "Здравствуйте! Похоже, это всё ещё абонемент на 10 посещений спортклуба (полная …"
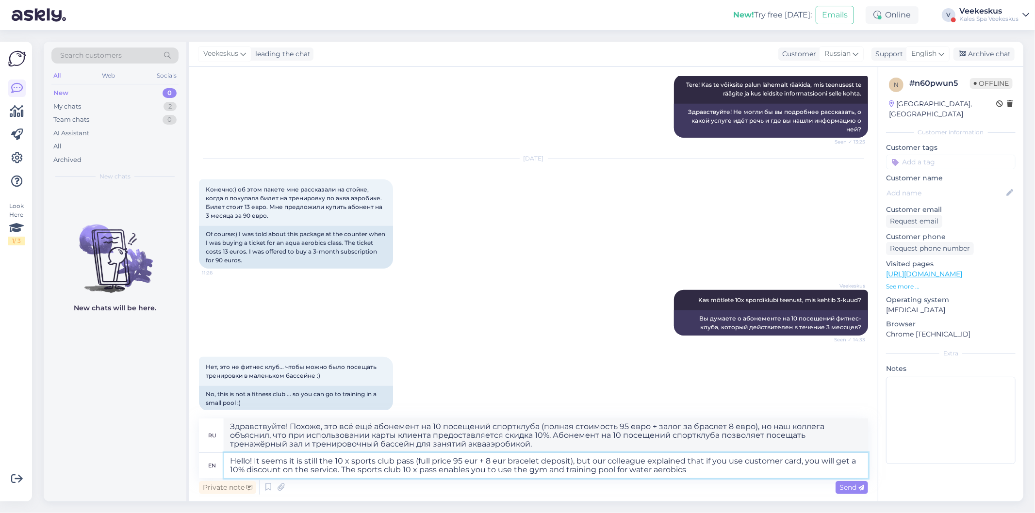
scroll to position [522, 0]
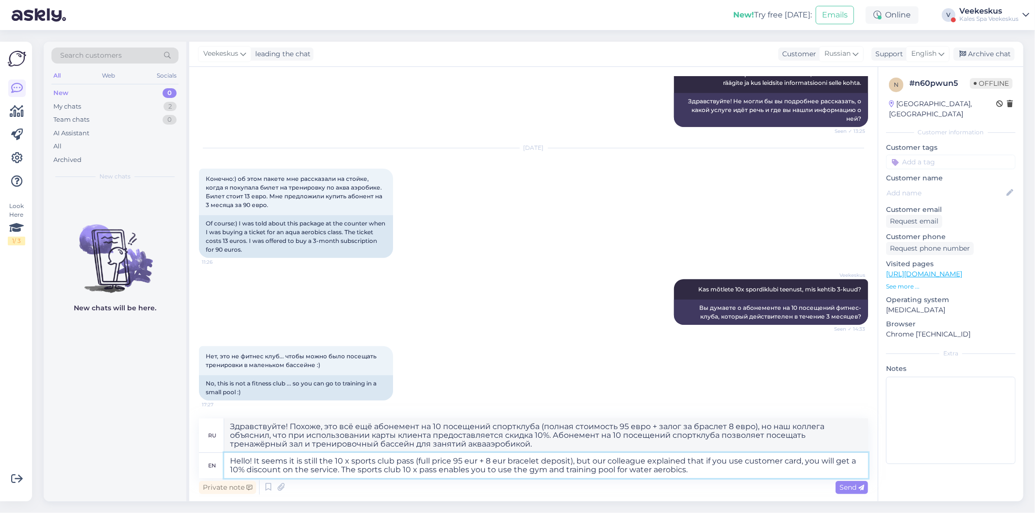
type textarea "Hello! It seems it is still the 10 x sports club pass (full price 95 eur + 8 eu…"
type textarea "Здравствуйте! Похоже, это всё ещё абонемент на 10 посещений спортклуба (полная …"
type textarea "Hello! It seems it is still the 10 x sports club pass (full price 95 eur + 8 eu…"
type textarea "Здравствуйте! Похоже, это всё ещё абонемент на 10 посещений спортклуба (полная …"
type textarea "Hello! It seems it is still the 10 x sports club pass (full price 95 eur + 8 eu…"
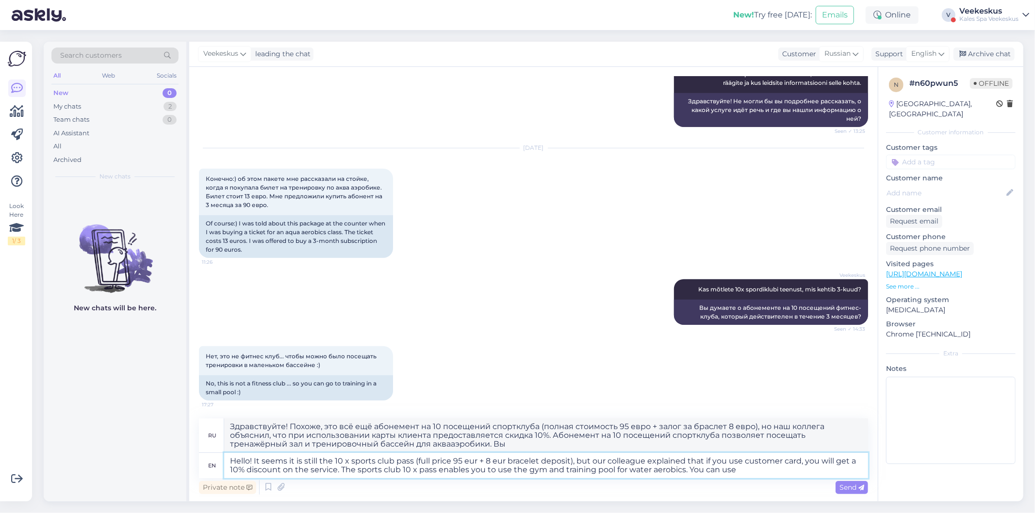
type textarea "Здравствуйте! Похоже, это всё ещё абонемент на 10 посещений спортклуба (полная …"
type textarea "Hello! It seems it is still the 10 x sports club pass (full price 95 eur + 8 eu…"
type textarea "Здравствуйте! Похоже, это всё ещё абонемент на 10 посещений спортклуба (полная …"
type textarea "Hello! It seems it is still the 10 x sports club pass (full price 95 eur + 8 eu…"
type textarea "Здравствуйте! Похоже, это всё ещё абонемент на 10 посещений спортклуба (полная …"
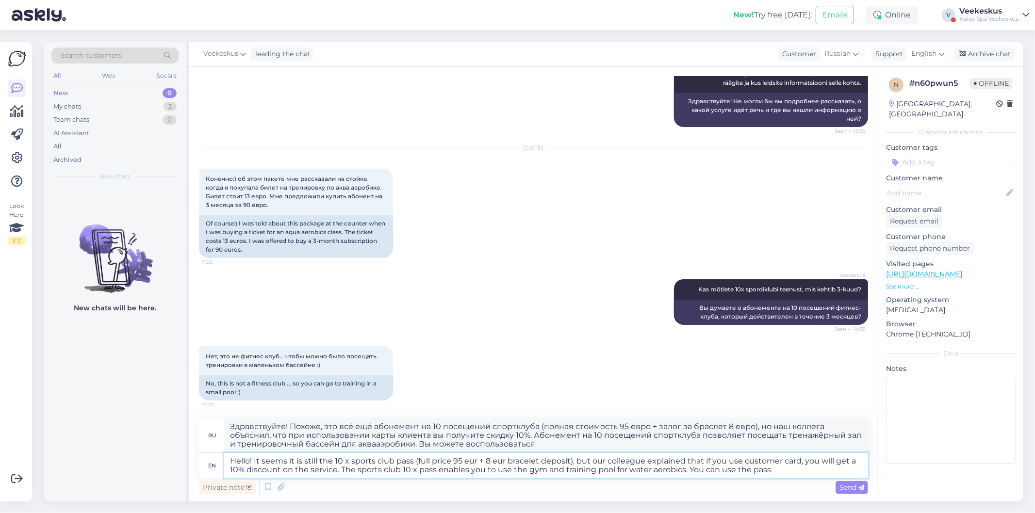
type textarea "Hello! It seems it is still the 10 x sports club pass (full price 95 eur + 8 eu…"
type textarea "Здравствуйте! Похоже, это всё ещё абонемент на 10 посещений спортклуба (полная …"
type textarea "Hello! It seems it is still the 10 x sports club pass (full price 95 eur + 8 eu…"
type textarea "Здравствуйте! Похоже, это всё ещё абонемент на 10 посещений спортклуба (полная …"
click at [568, 461] on textarea "Hello! It seems it is still the 10 x sports club pass (full price 95 eur + 8 eu…" at bounding box center [546, 465] width 644 height 25
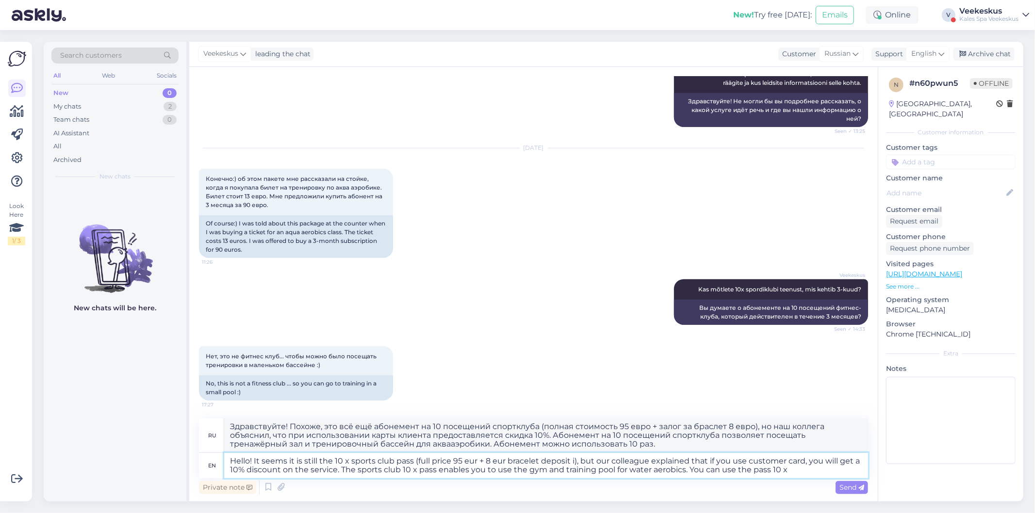
type textarea "Hello! It seems it is still the 10 x sports club pass (full price 95 eur + 8 eu…"
type textarea "Здравствуйте! Похоже, это всё ещё абонемент на 10 посещений спортклуба (полная …"
type textarea "Hello! It seems it is still the 10 x sports club pass (full price 95 eur + 8 eu…"
type textarea "Здравствуйте! Похоже, это всё ещё абонемент на 10 посещений спортклуба (полная …"
type textarea "Hello! It seems it is still the 10 x sports club pass (full price 95 eur + 8 eu…"
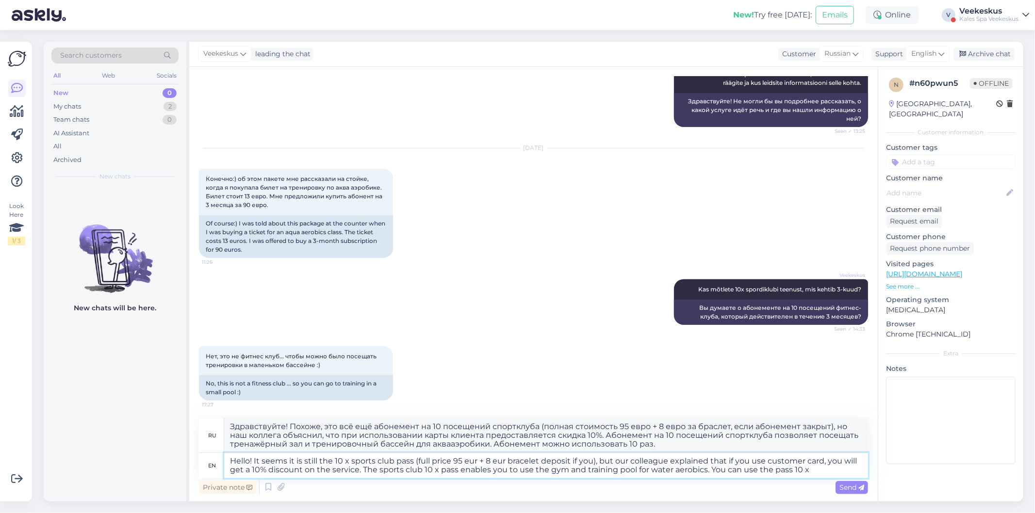
type textarea "Здравствуйте! Похоже, это всё ещё абонемент на 10 посещений спортклуба (полная …"
type textarea "Hello! It seems it is still the 10 x sports club pass (full price 95 eur + 8 eu…"
type textarea "Здравствуйте! Похоже, это всё ещё абонемент на 10 посещений спортклуба (полная …"
type textarea "Hello! It seems it is still the 10 x sports club pass (full price 95 eur + 8 eu…"
type textarea "Здравствуйте! Похоже, это всё ещё абонемент на 10 посещений спортклуба (полная …"
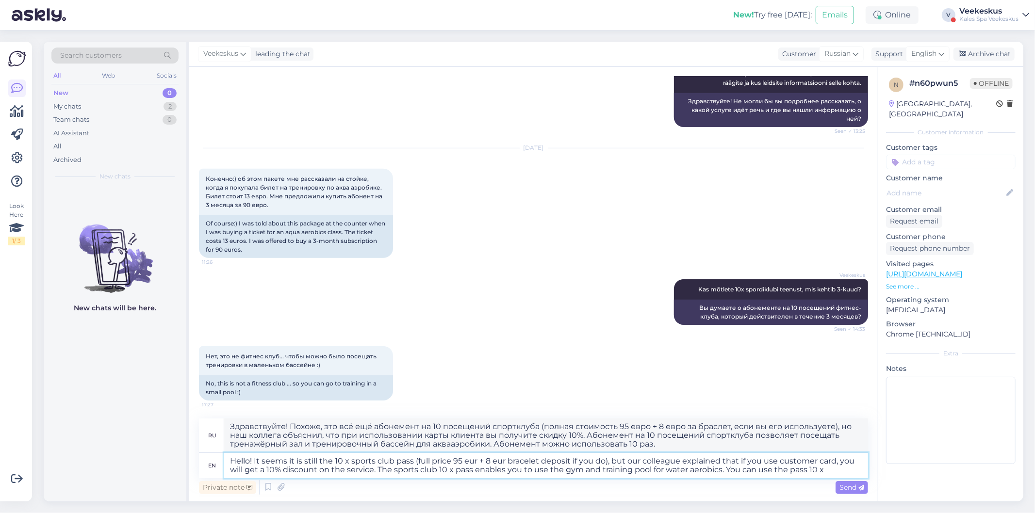
type textarea "Hello! It seems it is still the 10 x sports club pass (full price 95 eur + 8 eu…"
type textarea "Здравствуйте! Похоже, это всё ещё абонемент на 10 посещений спортклуба (полная …"
type textarea "Hello! It seems it is still the 10 x sports club pass (full price 95 eur + 8 eu…"
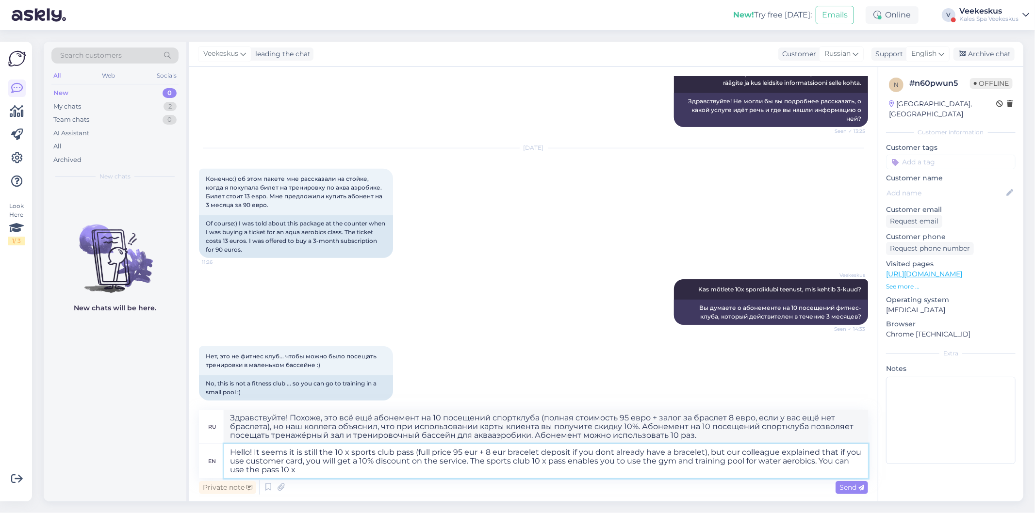
click at [360, 473] on textarea "Hello! It seems it is still the 10 x sports club pass (full price 95 eur + 8 eu…" at bounding box center [546, 461] width 644 height 34
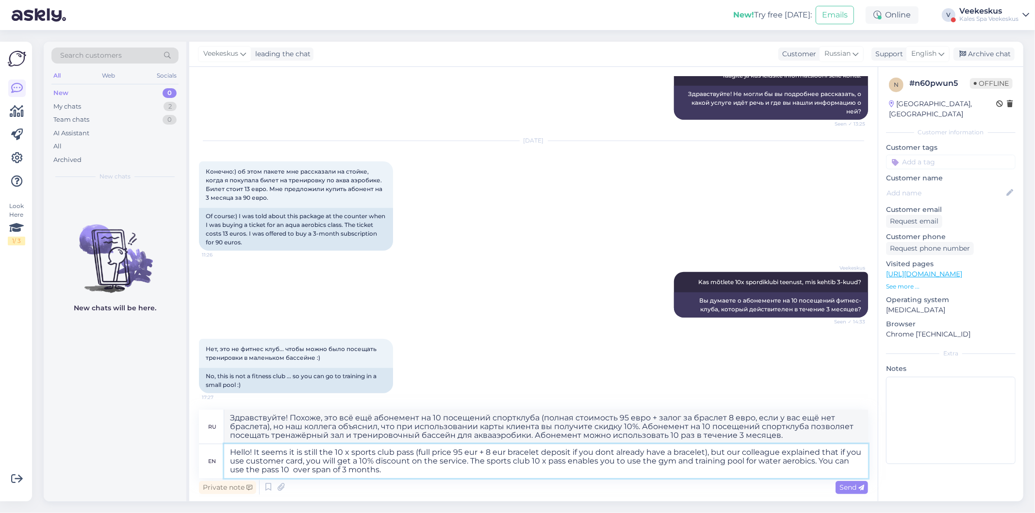
scroll to position [531, 0]
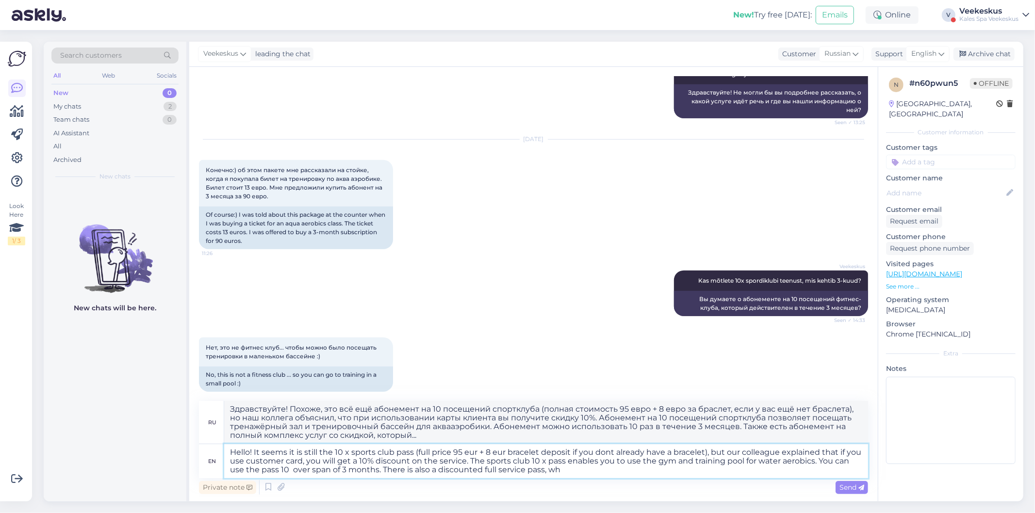
click at [544, 468] on textarea "Hello! It seems it is still the 10 x sports club pass (full price 95 eur + 8 eu…" at bounding box center [546, 461] width 644 height 34
drag, startPoint x: 758, startPoint y: 476, endPoint x: 706, endPoint y: 480, distance: 52.1
click at [754, 476] on textarea "Hello! It seems it is still the 10 x sports club pass (full price 95 eur + 8 eu…" at bounding box center [546, 461] width 644 height 34
click at [737, 468] on textarea "Hello! It seems it is still the 10 x sports club pass (full price 95 eur + 8 eu…" at bounding box center [546, 461] width 644 height 34
click at [543, 472] on textarea "Hello! It seems it is still the 10 x sports club pass (full price 95 eur + 8 eu…" at bounding box center [546, 461] width 644 height 34
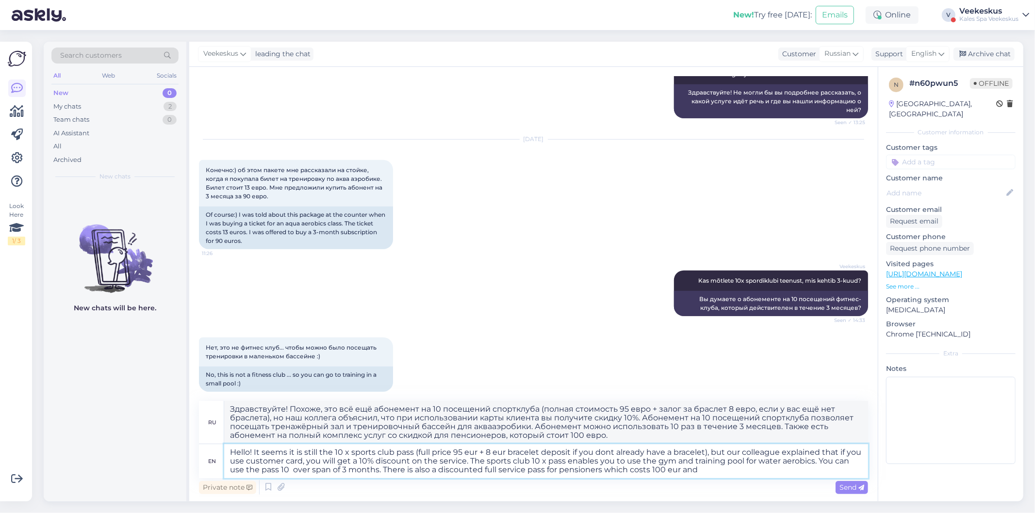
drag, startPoint x: 705, startPoint y: 468, endPoint x: 634, endPoint y: 465, distance: 70.9
click at [698, 468] on textarea "Hello! It seems it is still the 10 x sports club pass (full price 95 eur + 8 eu…" at bounding box center [546, 461] width 644 height 34
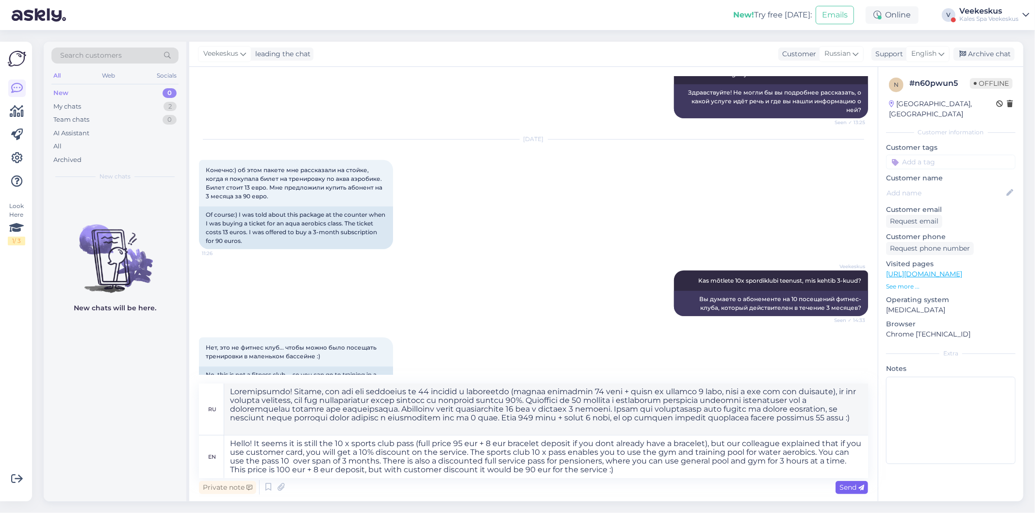
click at [847, 485] on span "Send" at bounding box center [851, 487] width 25 height 9
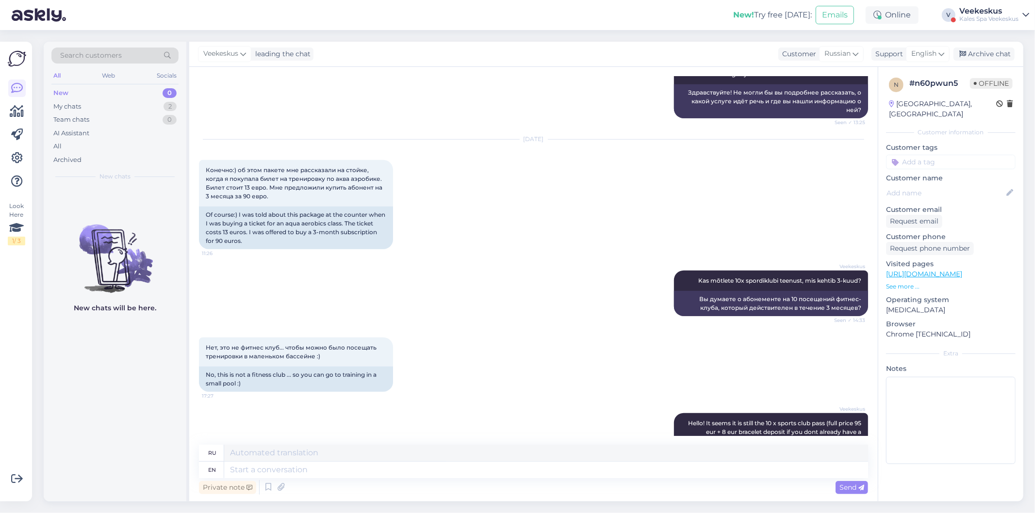
scroll to position [737, 0]
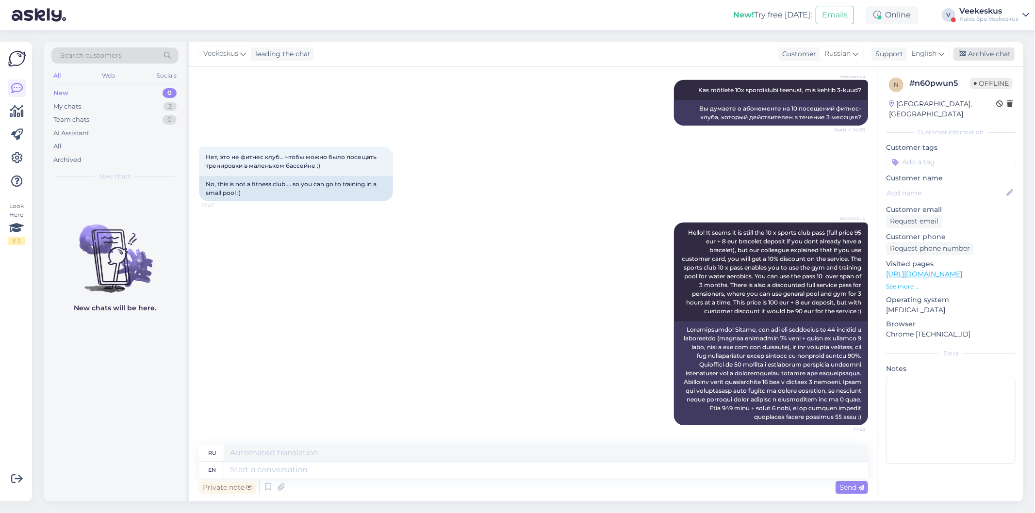
click at [993, 55] on div "Archive chat" at bounding box center [983, 54] width 61 height 13
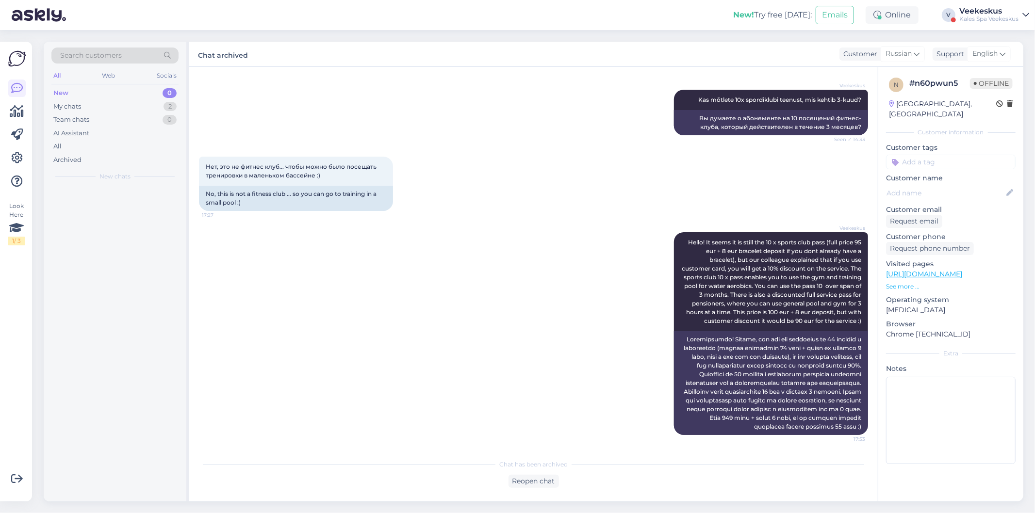
scroll to position [728, 0]
click at [124, 104] on div "My chats 1" at bounding box center [114, 107] width 127 height 14
click at [131, 100] on div "My chats 1" at bounding box center [114, 107] width 127 height 14
click at [102, 111] on div "My chats 1" at bounding box center [114, 107] width 127 height 14
click at [98, 203] on div "[PERSON_NAME] on 7 vaba kohta" at bounding box center [125, 206] width 111 height 9
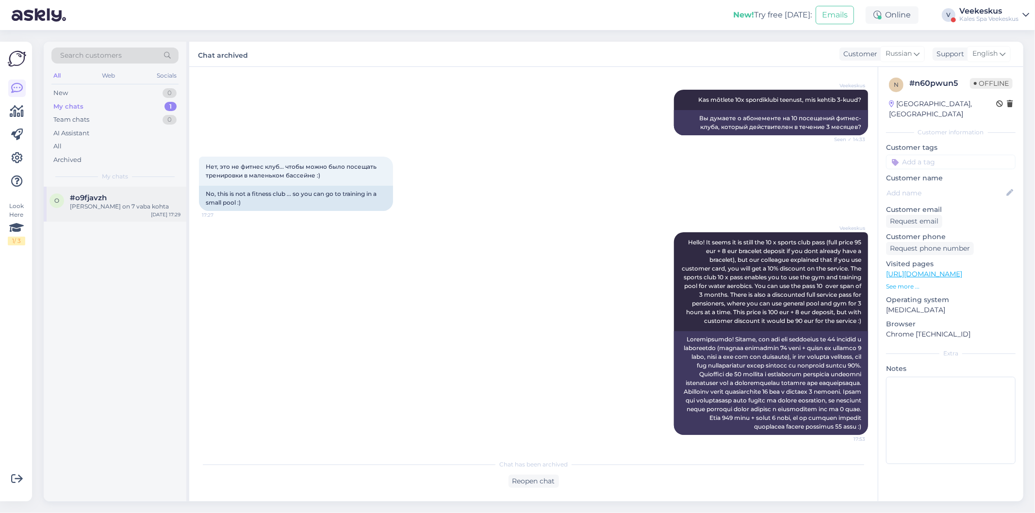
scroll to position [0, 0]
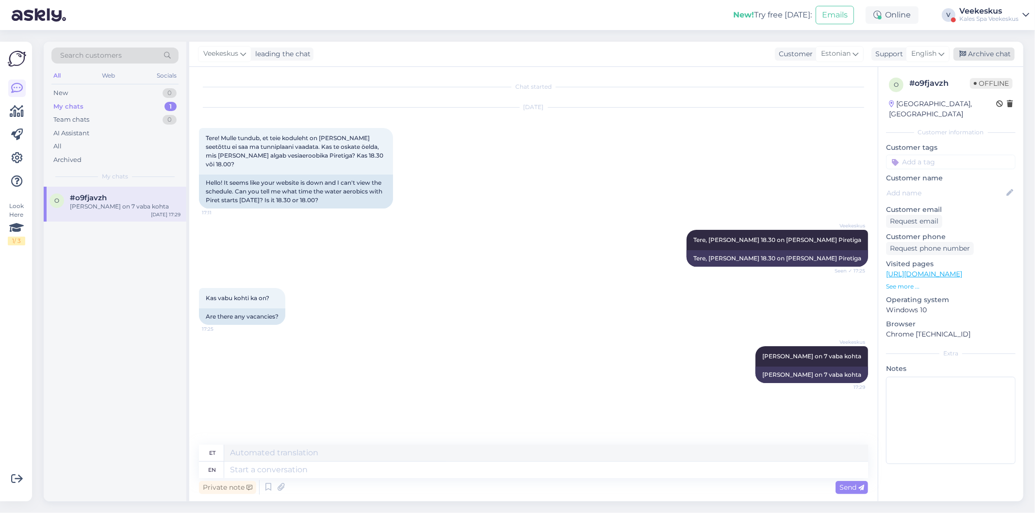
click at [983, 56] on div "Archive chat" at bounding box center [983, 54] width 61 height 13
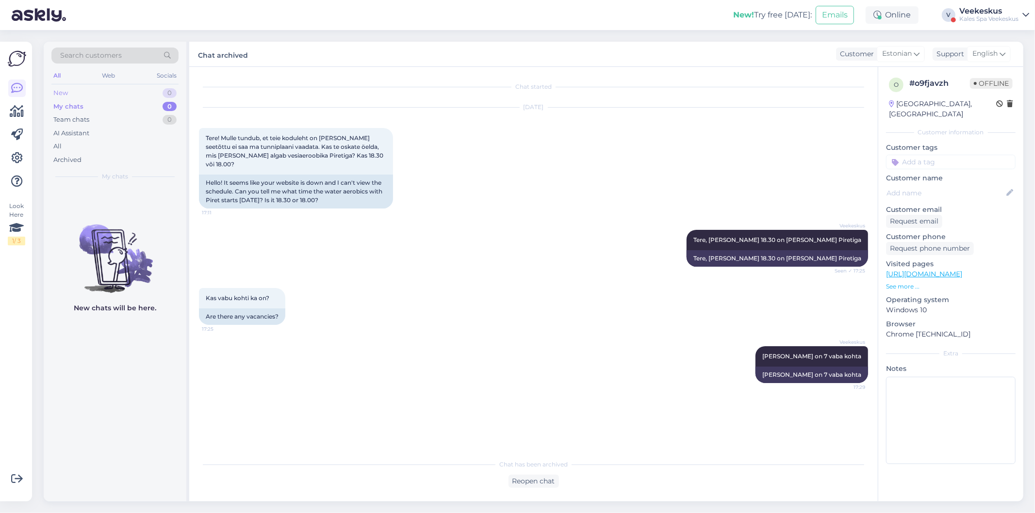
click at [124, 96] on div "New 0" at bounding box center [114, 93] width 127 height 14
click at [98, 100] on div "My chats 0" at bounding box center [114, 107] width 127 height 14
click at [124, 93] on div "New 0" at bounding box center [114, 93] width 127 height 14
click at [9, 56] on img at bounding box center [17, 58] width 18 height 18
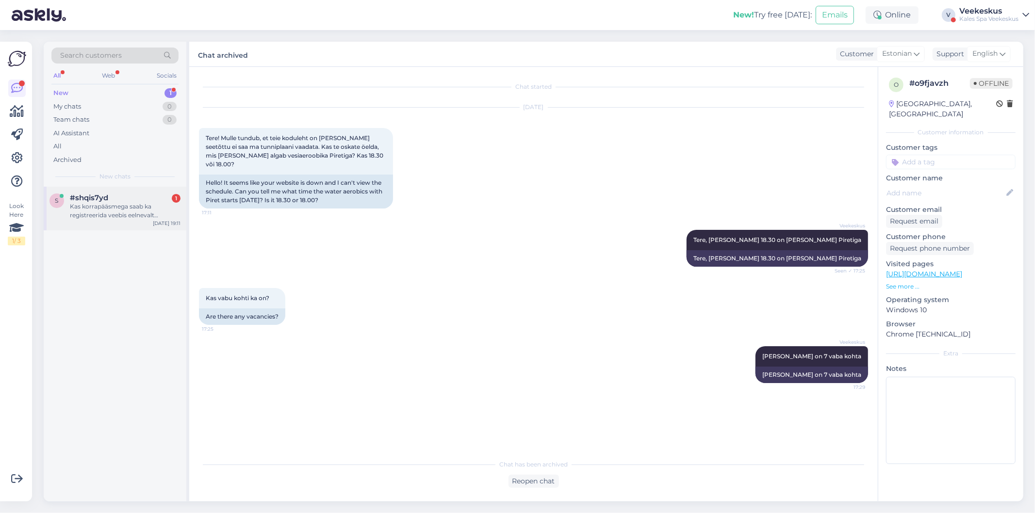
click at [132, 205] on div "Kas korrapääsmega saab ka registreerida veebis eelnevalt rühmatrenni? Või ainul…" at bounding box center [125, 210] width 111 height 17
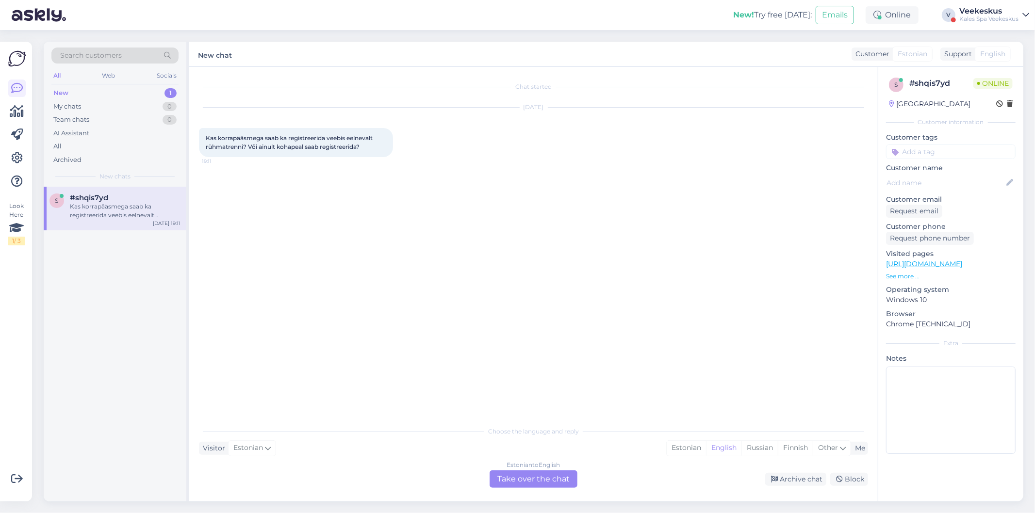
click at [545, 479] on div "Estonian to English Take over the chat" at bounding box center [534, 479] width 88 height 17
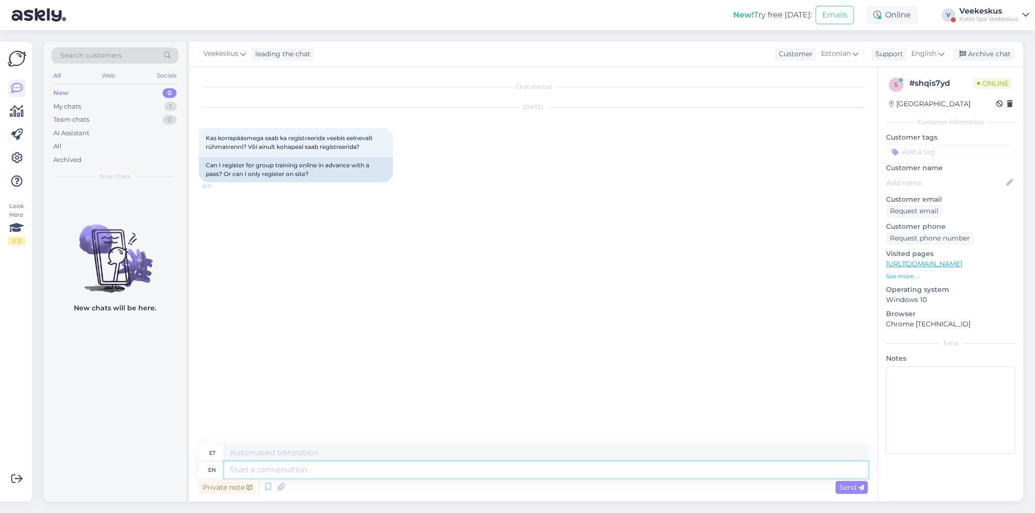
click at [408, 466] on textarea at bounding box center [546, 470] width 644 height 16
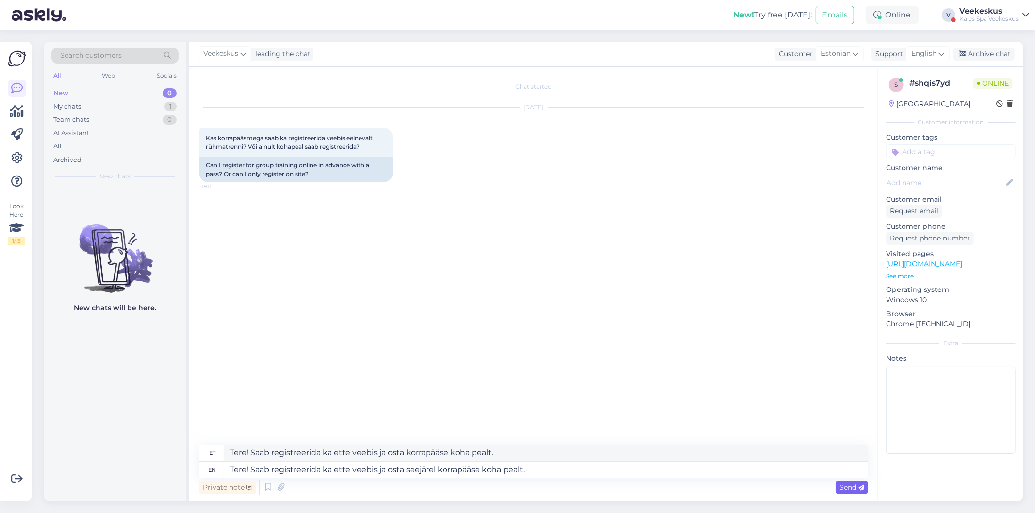
click at [841, 488] on span "Send" at bounding box center [851, 487] width 25 height 9
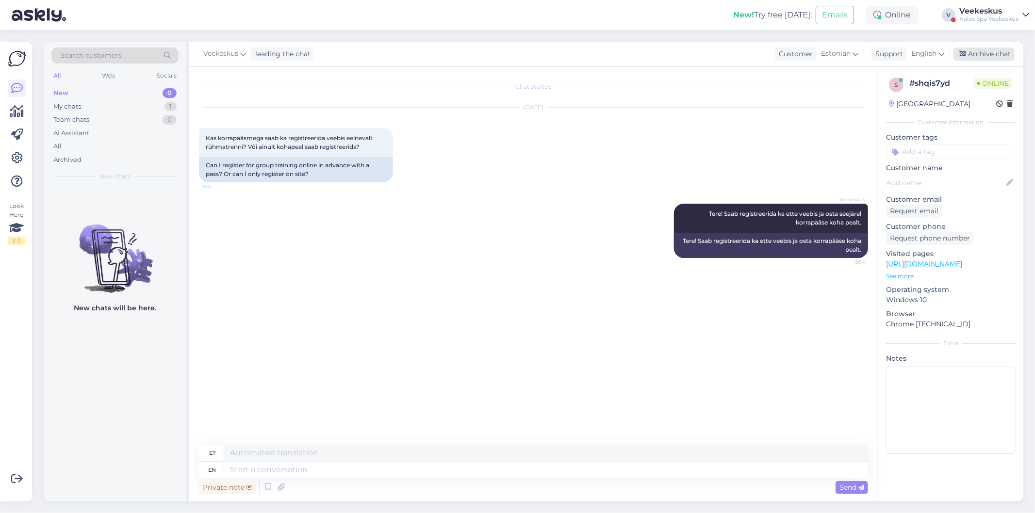
click at [991, 57] on div "Archive chat" at bounding box center [983, 54] width 61 height 13
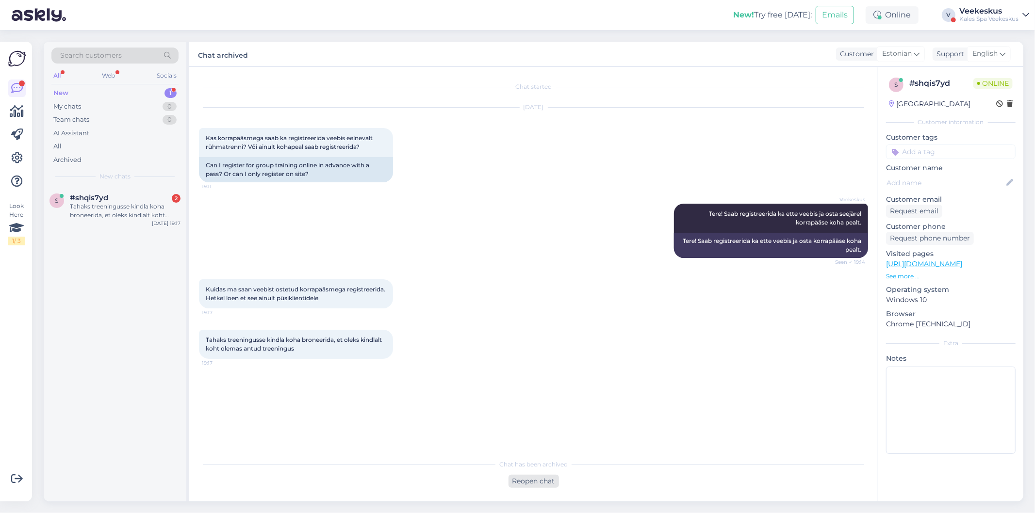
click at [538, 478] on div "Reopen chat" at bounding box center [533, 481] width 50 height 13
click at [502, 475] on div "Estonian to English Take over the chat" at bounding box center [534, 479] width 88 height 17
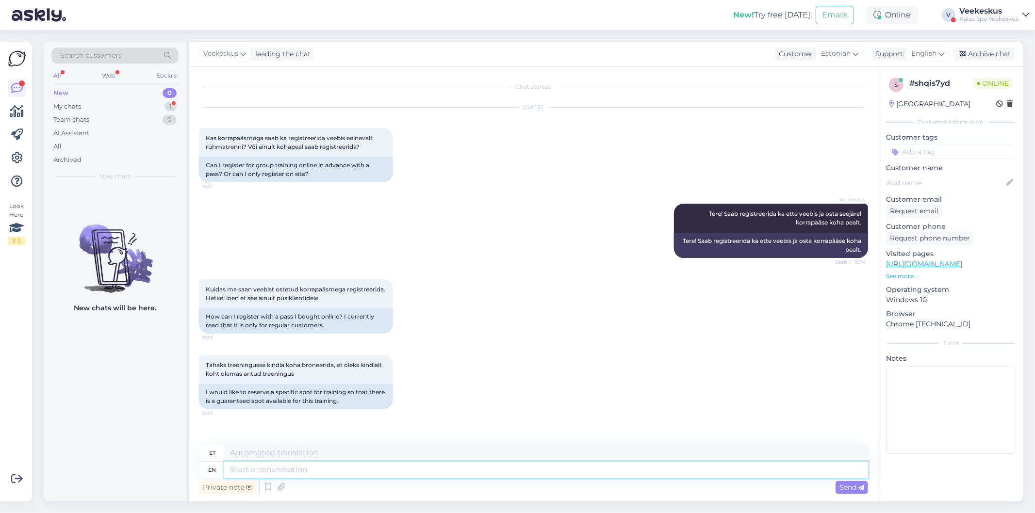
click at [346, 473] on textarea at bounding box center [546, 470] width 644 height 16
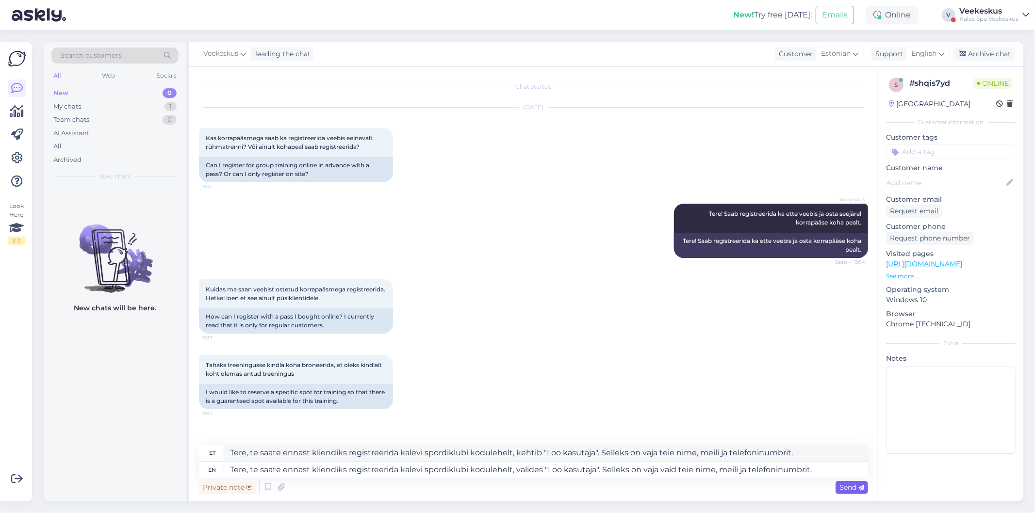
click at [854, 486] on span "Send" at bounding box center [851, 487] width 25 height 9
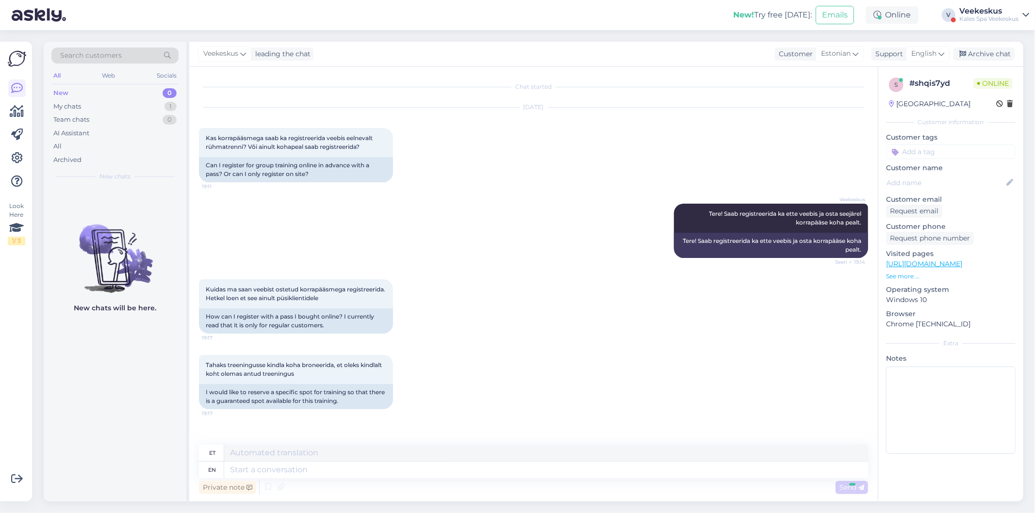
scroll to position [76, 0]
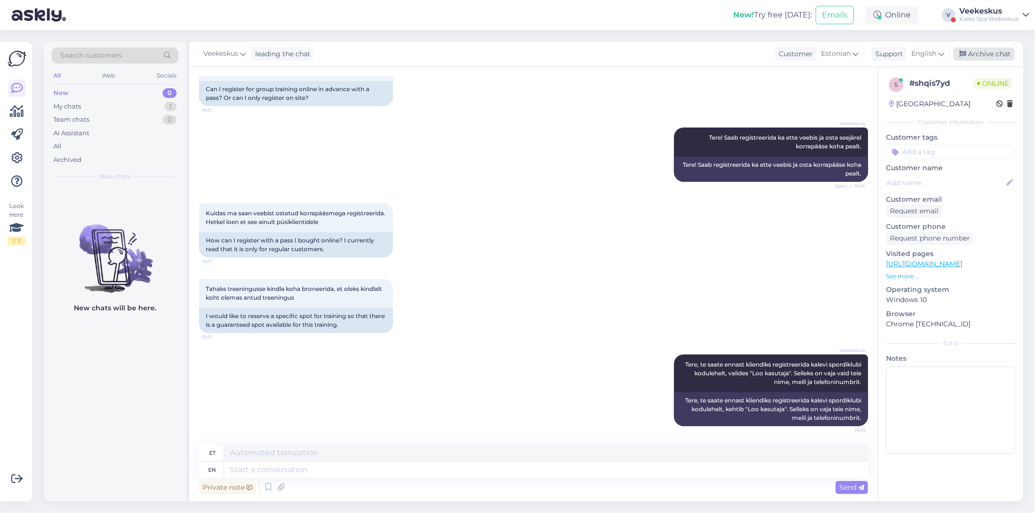
click at [991, 50] on div "Archive chat" at bounding box center [983, 54] width 61 height 13
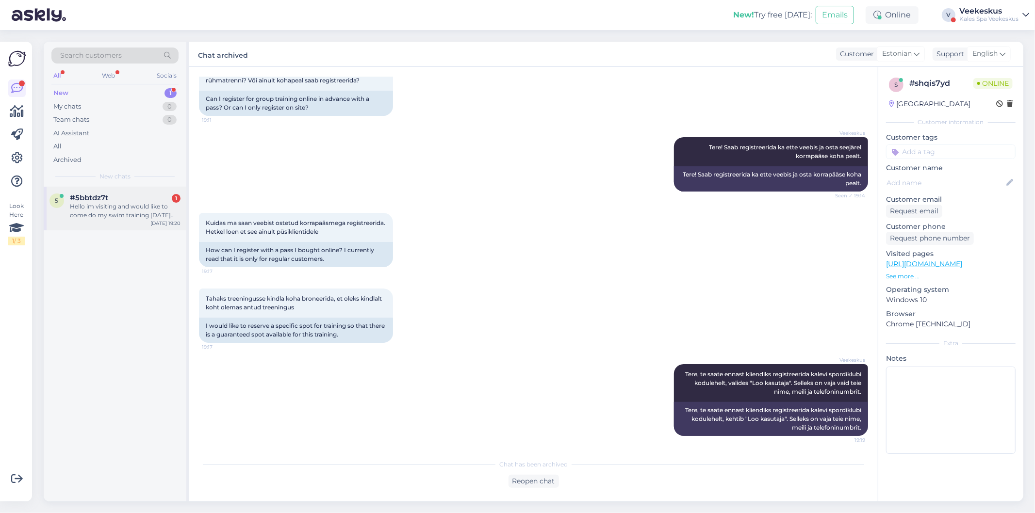
click at [139, 212] on div "Hello im visiting and would like to come do my swim training [DATE] and sat dow…" at bounding box center [125, 210] width 111 height 17
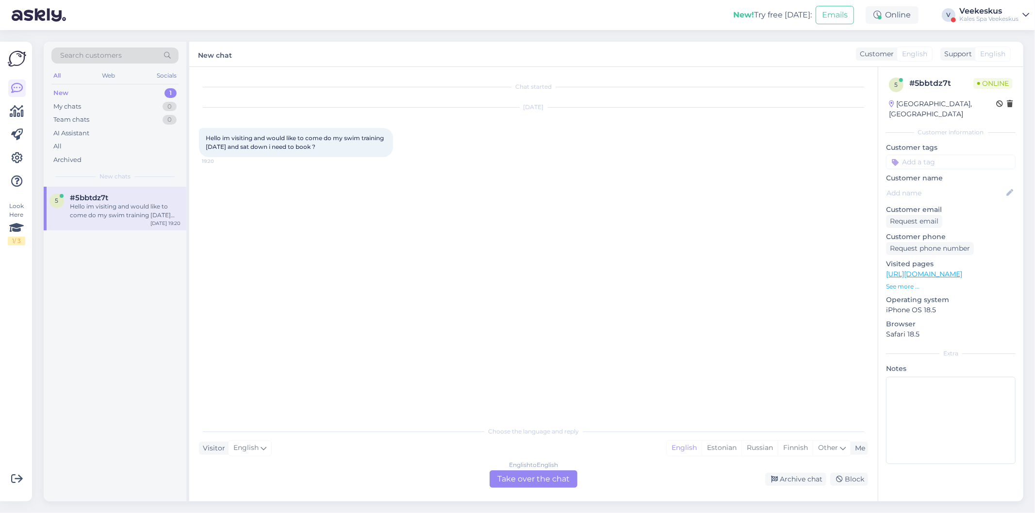
click at [522, 474] on div "English to English Take over the chat" at bounding box center [534, 479] width 88 height 17
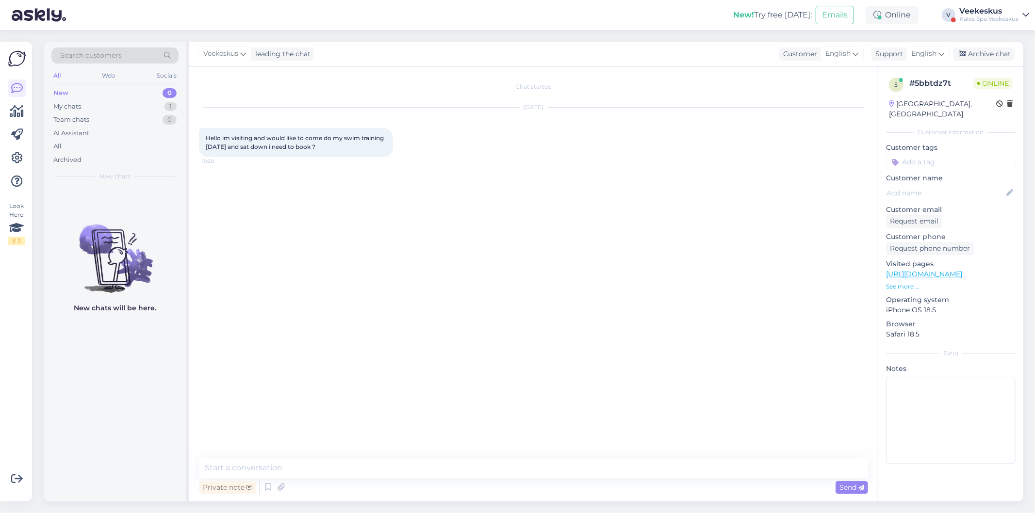
click at [420, 457] on div "Chat started [DATE] Hello im visiting and would like to come do my swim trainin…" at bounding box center [533, 284] width 688 height 435
click at [413, 462] on textarea at bounding box center [533, 468] width 669 height 20
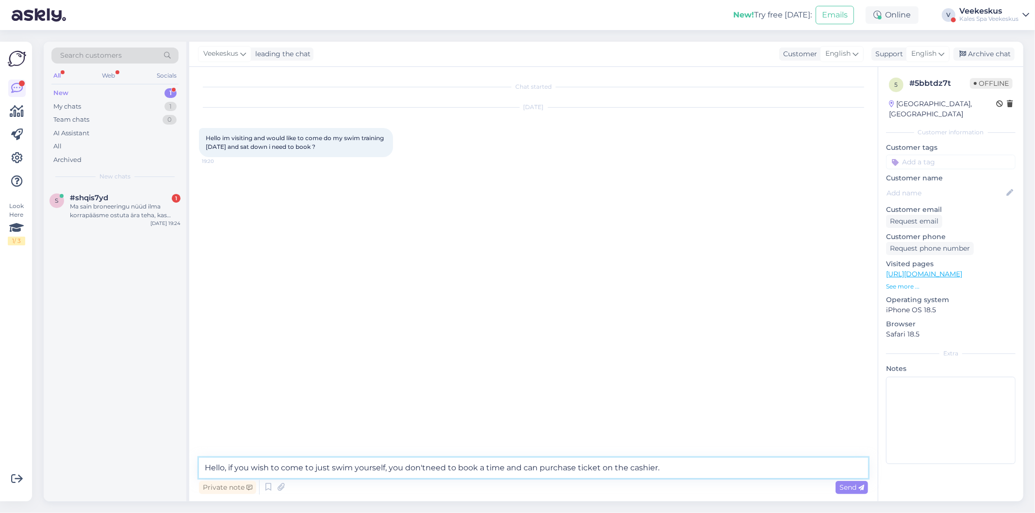
click at [423, 471] on textarea "Hello, if you wish to come to just swim yourself, you don'tneed to book a time …" at bounding box center [533, 468] width 669 height 20
click at [424, 468] on textarea "Hello, if you wish to come to just swim yourself, you don'tneed to book a time …" at bounding box center [533, 468] width 669 height 20
click at [850, 489] on span "Send" at bounding box center [851, 487] width 25 height 9
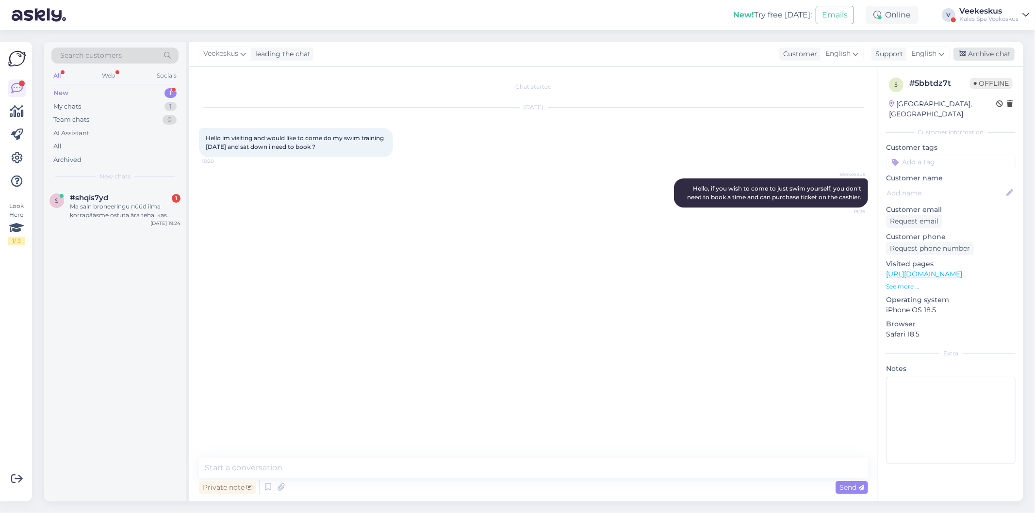
click at [967, 52] on div "Archive chat" at bounding box center [983, 54] width 61 height 13
click at [137, 218] on div "Ma sain broneeringu nüüd ilma korrapääsme ostuta ära teha, kas selle peaksin ik…" at bounding box center [125, 210] width 111 height 17
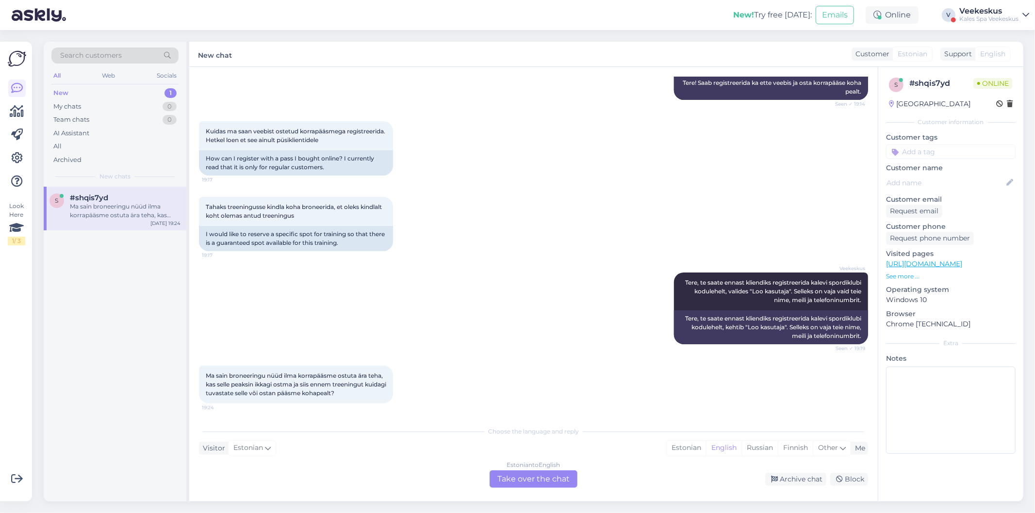
click at [383, 446] on div "Visitor Estonian Me Estonian English Russian Finnish Other" at bounding box center [533, 448] width 669 height 13
click at [539, 477] on div "Estonian to English Take over the chat" at bounding box center [534, 479] width 88 height 17
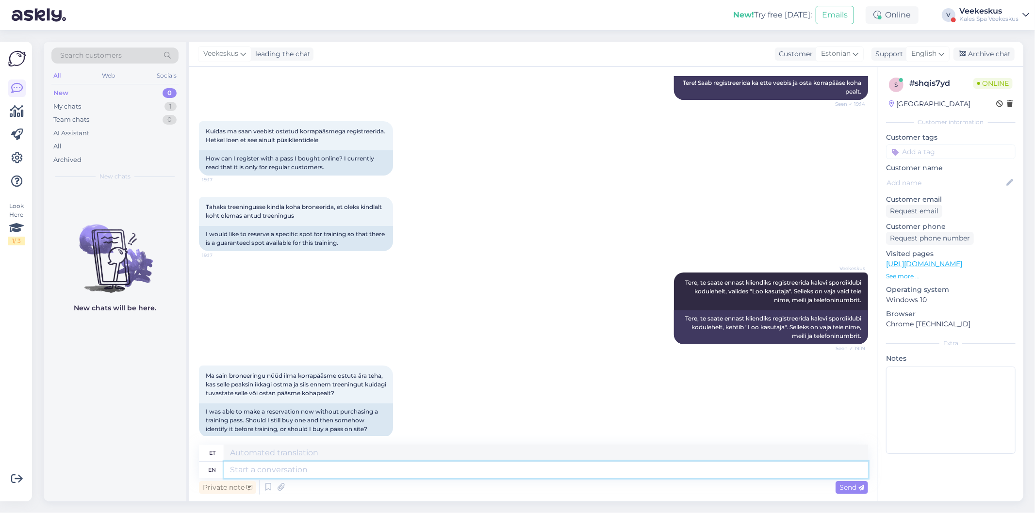
click at [428, 474] on textarea at bounding box center [546, 470] width 644 height 16
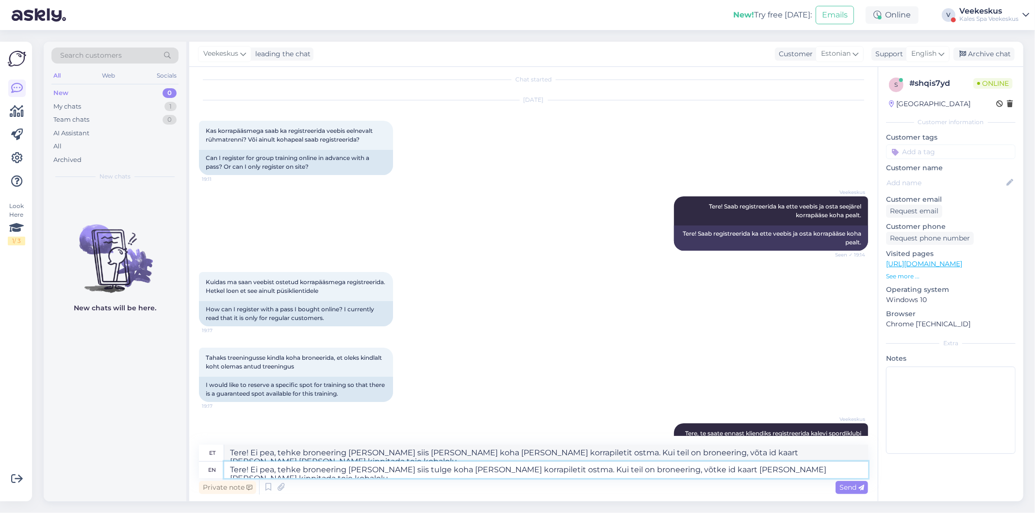
scroll to position [169, 0]
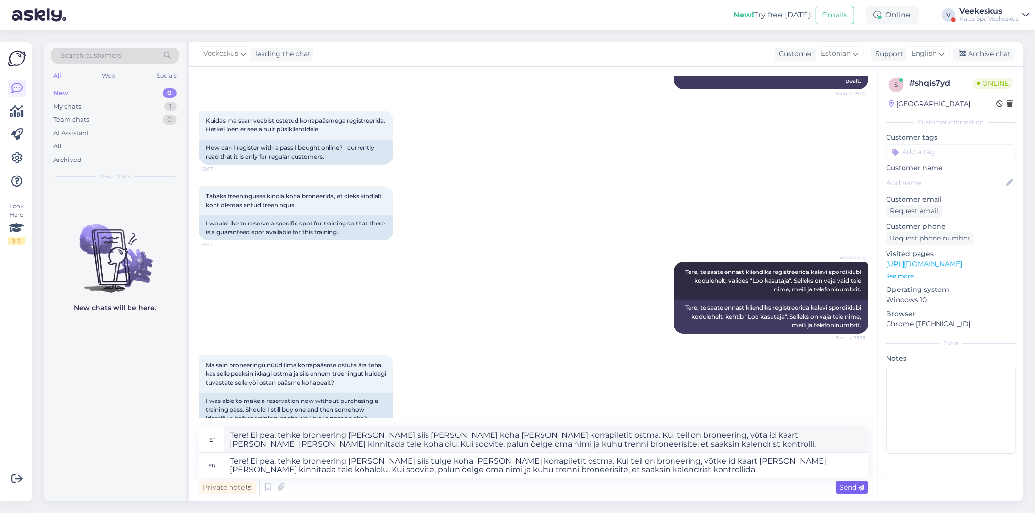
click at [847, 485] on span "Send" at bounding box center [851, 487] width 25 height 9
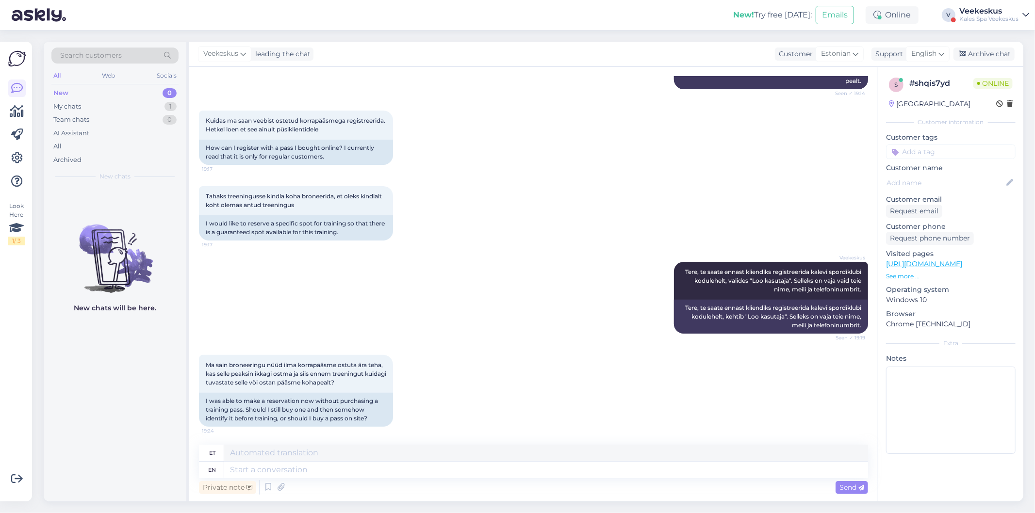
scroll to position [297, 0]
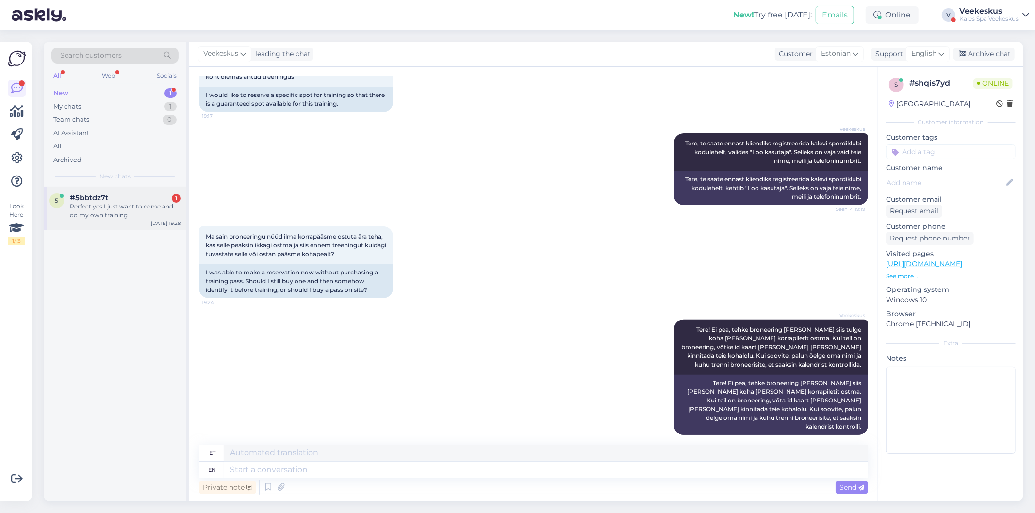
click at [130, 199] on div "#5bbtdz7t 1" at bounding box center [125, 198] width 111 height 9
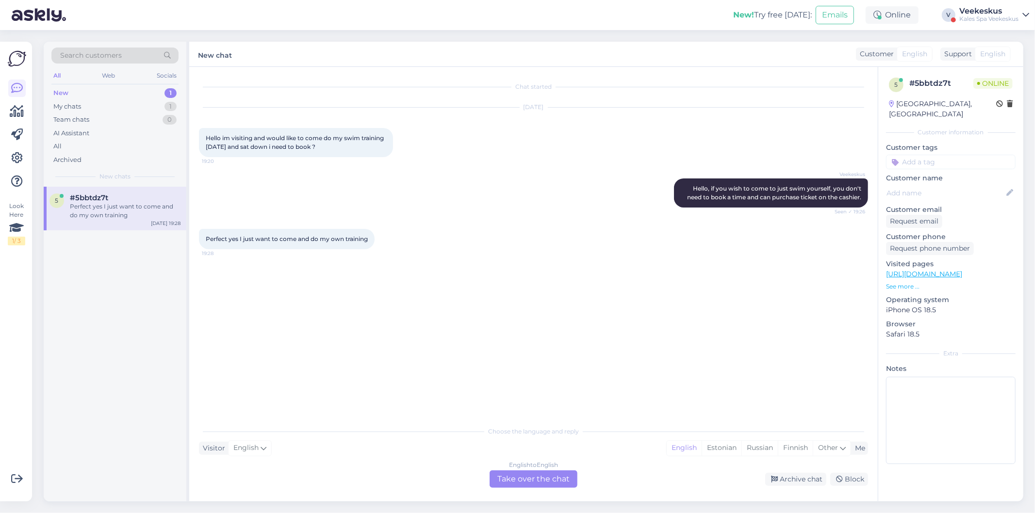
click at [524, 474] on div "English to English Take over the chat" at bounding box center [534, 479] width 88 height 17
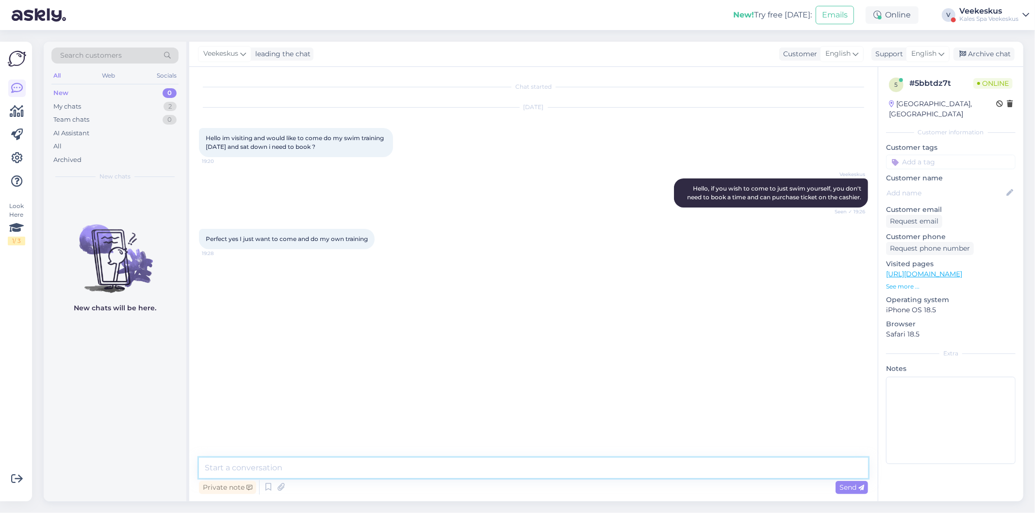
click at [333, 470] on textarea at bounding box center [533, 468] width 669 height 20
click at [206, 469] on textarea "in this case just come to the cashier and purchase the swimming ticket :)" at bounding box center [533, 468] width 669 height 20
click at [855, 489] on span "Send" at bounding box center [851, 487] width 25 height 9
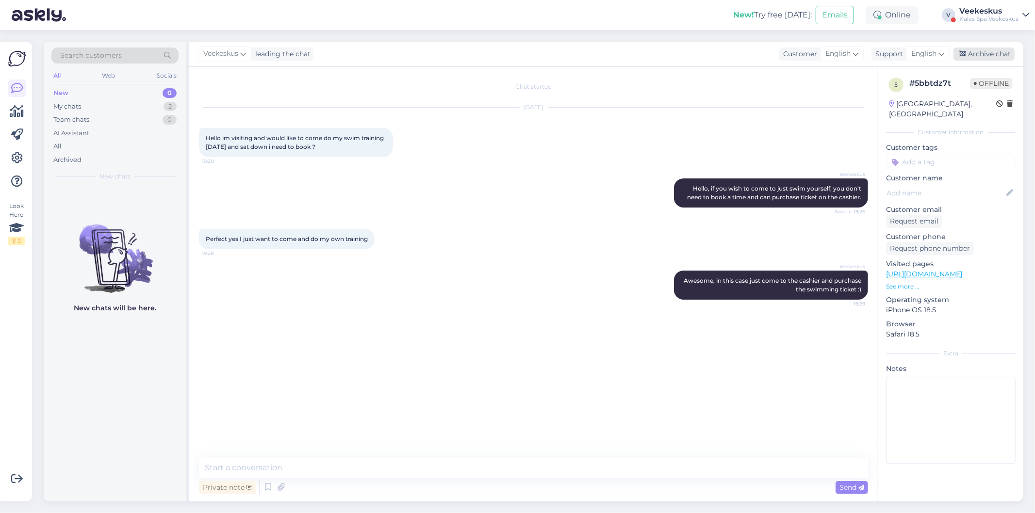
click at [1006, 53] on div "Archive chat" at bounding box center [983, 54] width 61 height 13
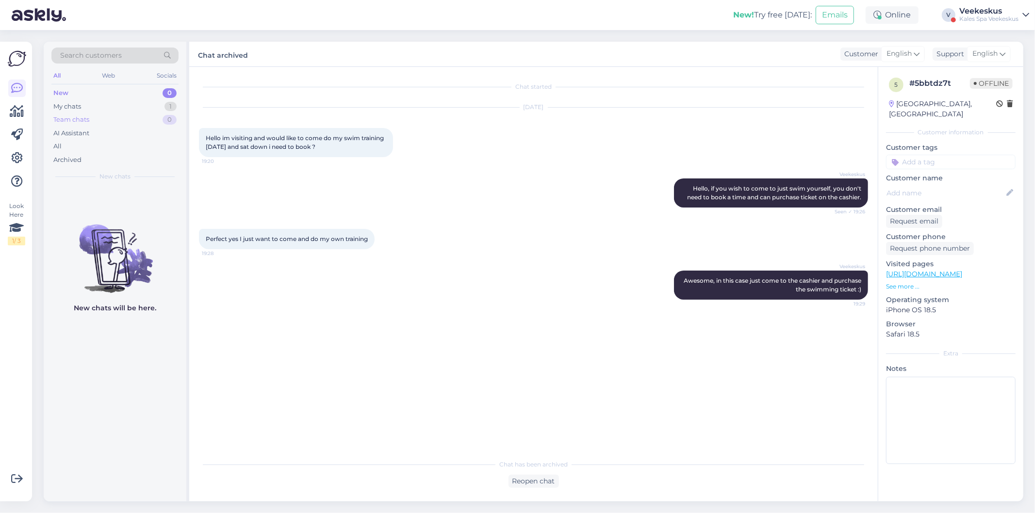
click at [139, 114] on div "Team chats 0" at bounding box center [114, 120] width 127 height 14
click at [138, 109] on div "My chats 1" at bounding box center [114, 107] width 127 height 14
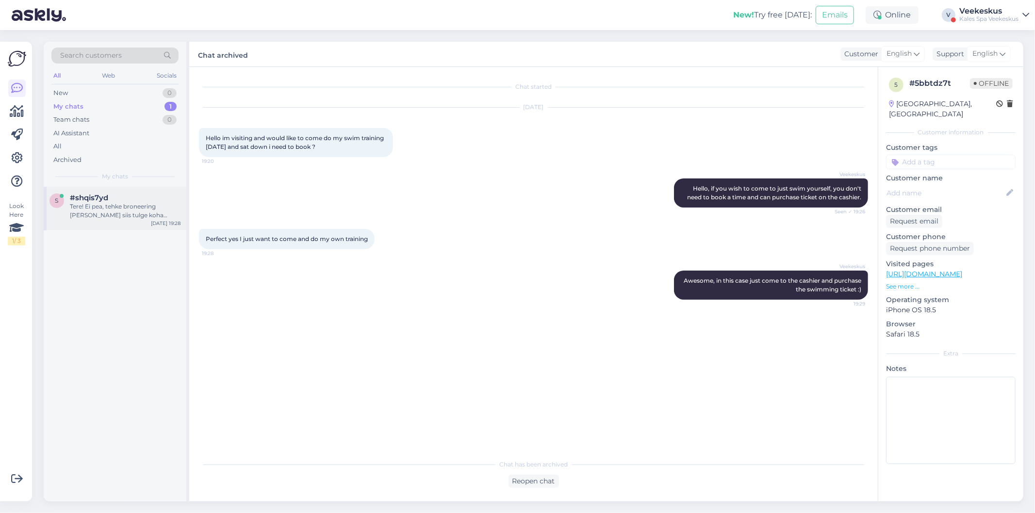
click at [138, 195] on div "#shqis7yd" at bounding box center [125, 198] width 111 height 9
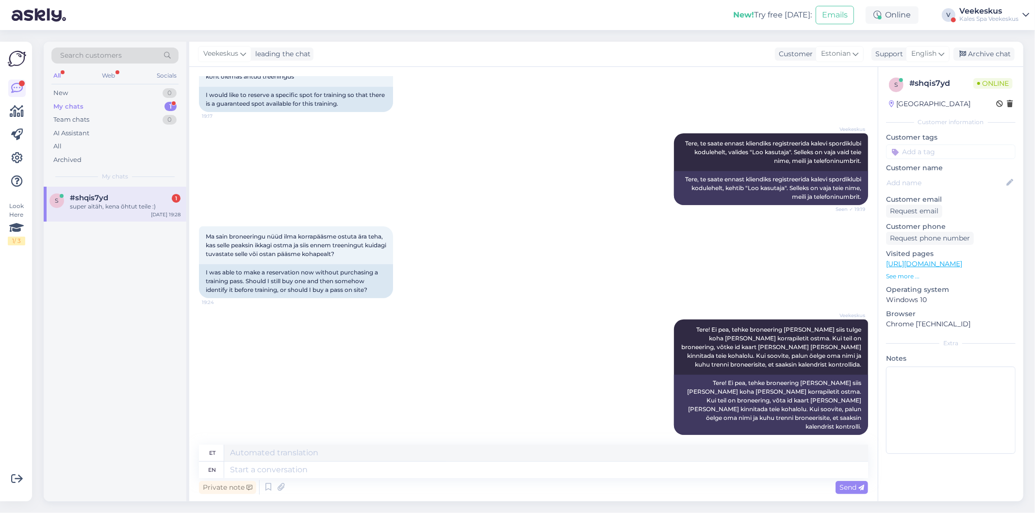
scroll to position [356, 0]
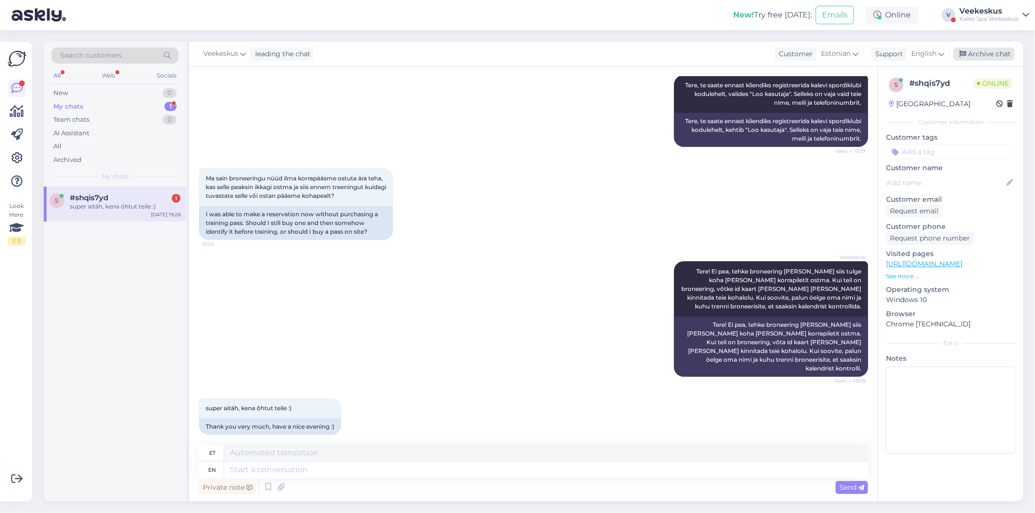
click at [987, 51] on div "Archive chat" at bounding box center [983, 54] width 61 height 13
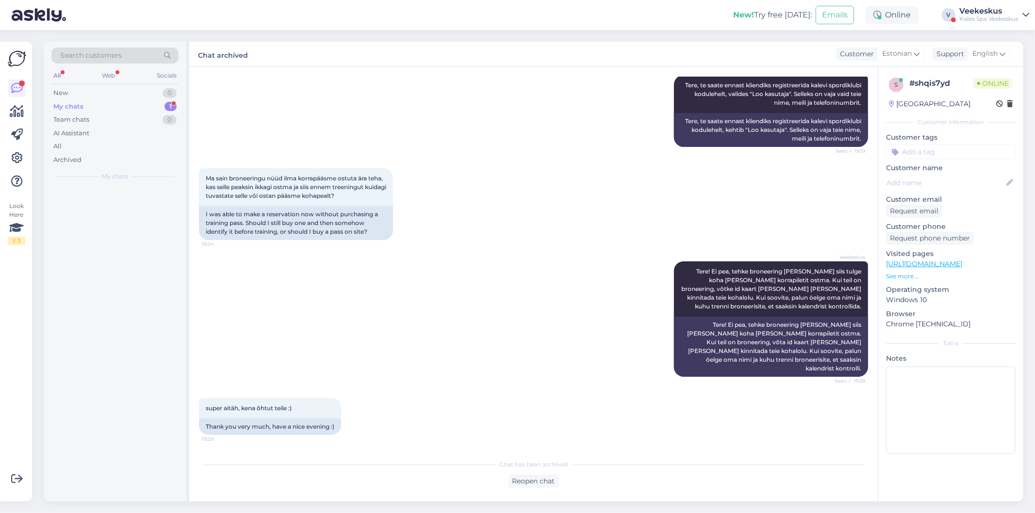
scroll to position [346, 0]
